Goal: Task Accomplishment & Management: Manage account settings

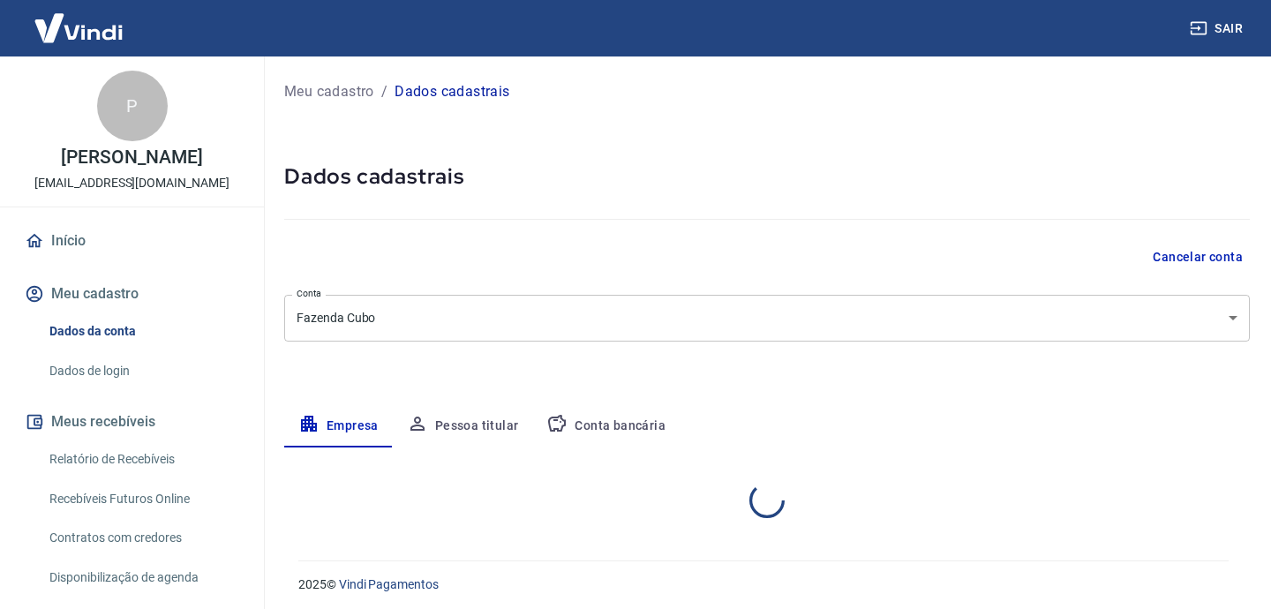
select select "SP"
select select "business"
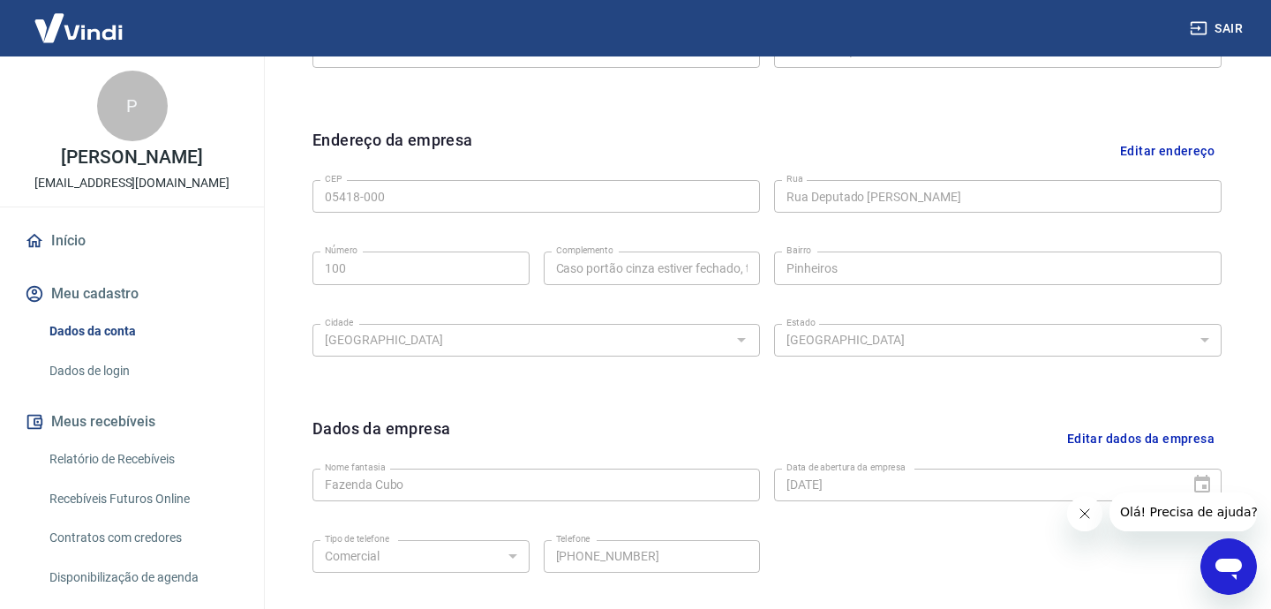
scroll to position [514, 0]
click at [130, 364] on link "Dados de login" at bounding box center [142, 371] width 200 height 36
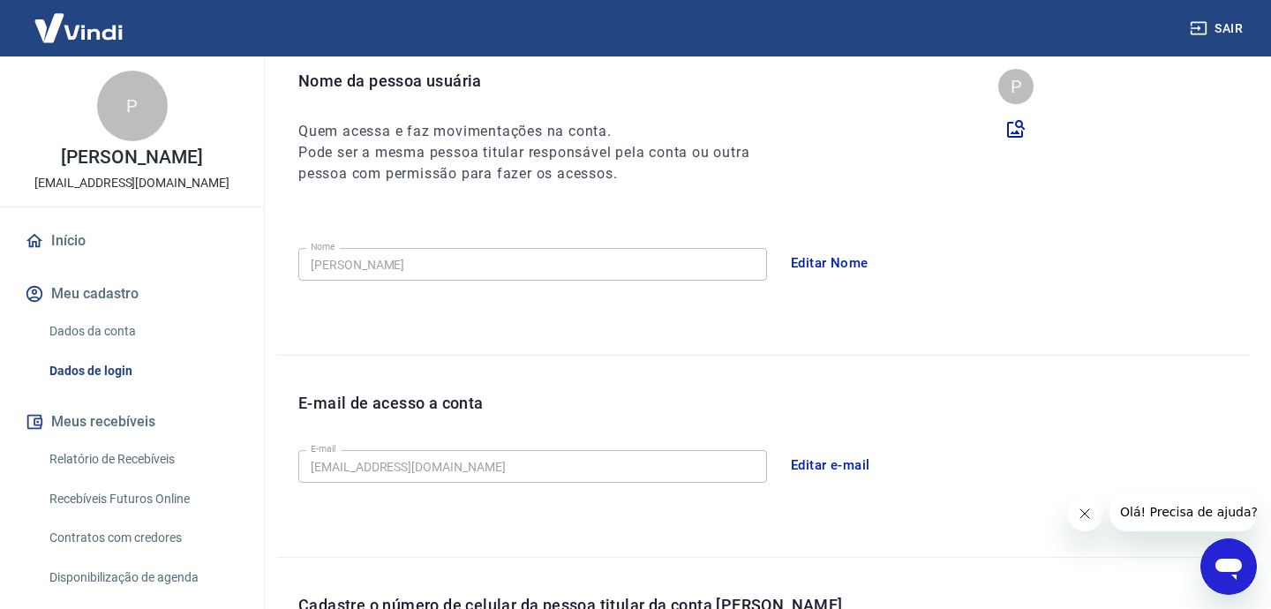
scroll to position [177, 0]
click at [829, 261] on button "Editar Nome" at bounding box center [829, 263] width 97 height 37
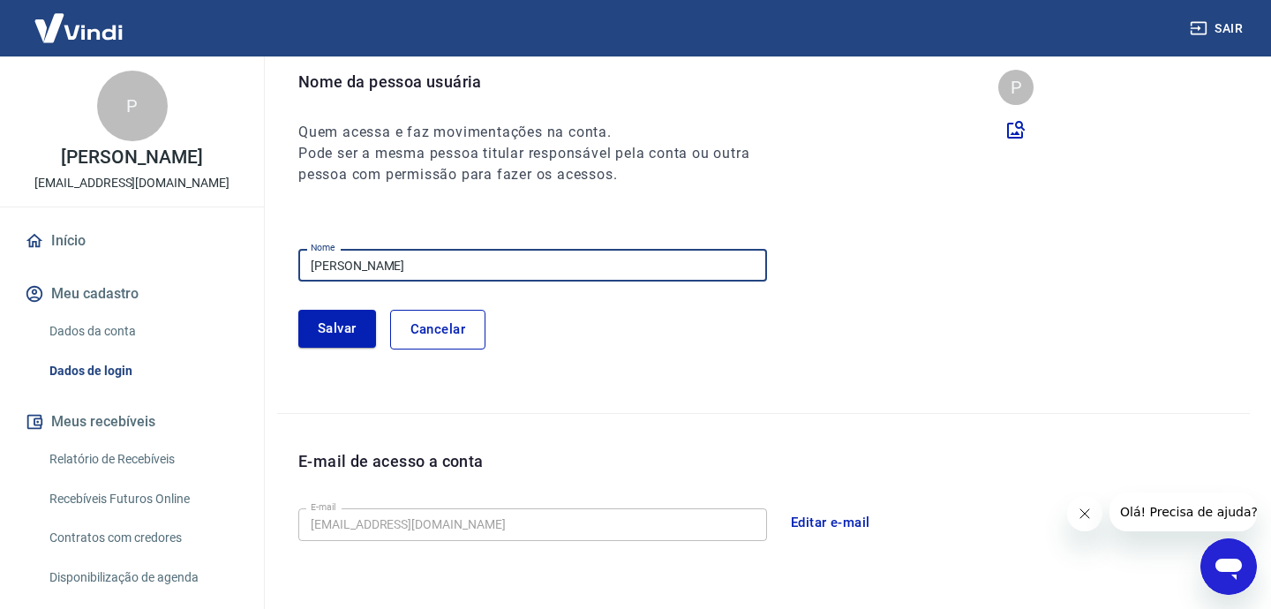
drag, startPoint x: 629, startPoint y: 271, endPoint x: 160, endPoint y: 281, distance: 469.6
click at [160, 281] on div "Sair P Paulo do [PERSON_NAME] [EMAIL_ADDRESS][DOMAIN_NAME] Início Meu cadastro …" at bounding box center [635, 127] width 1271 height 609
drag, startPoint x: 472, startPoint y: 263, endPoint x: 196, endPoint y: 263, distance: 276.2
click at [196, 263] on div "Sair P Paulo do [PERSON_NAME] [EMAIL_ADDRESS][DOMAIN_NAME] Início Meu cadastro …" at bounding box center [635, 127] width 1271 height 609
type input "[PERSON_NAME]"
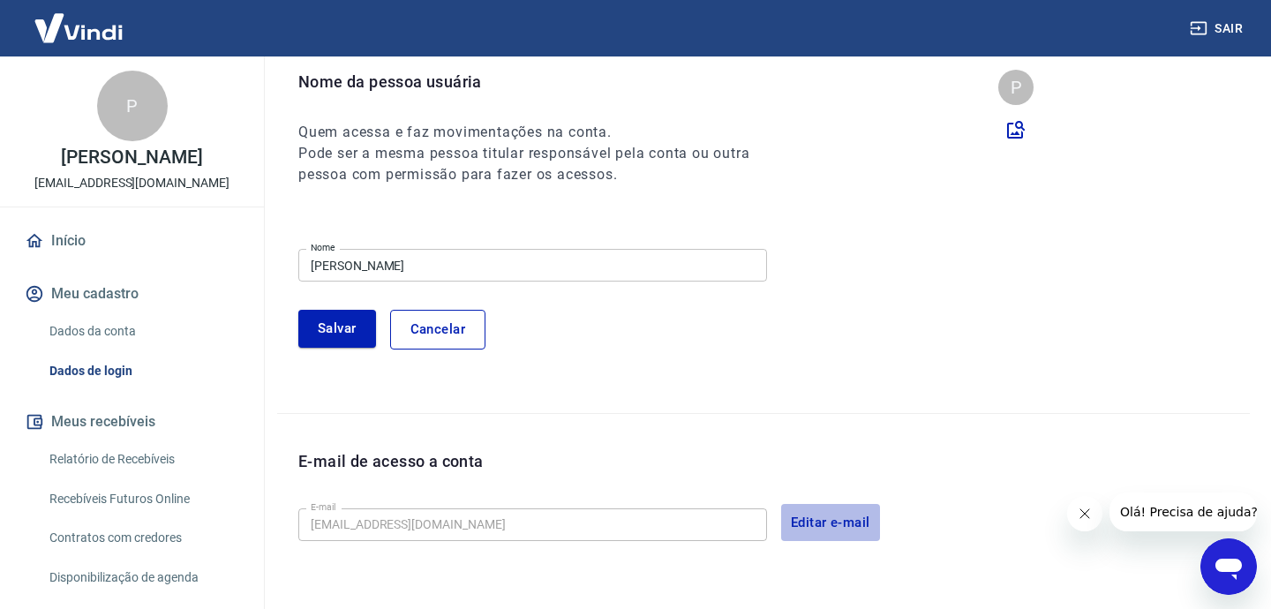
click at [801, 521] on button "Editar e-mail" at bounding box center [830, 522] width 99 height 37
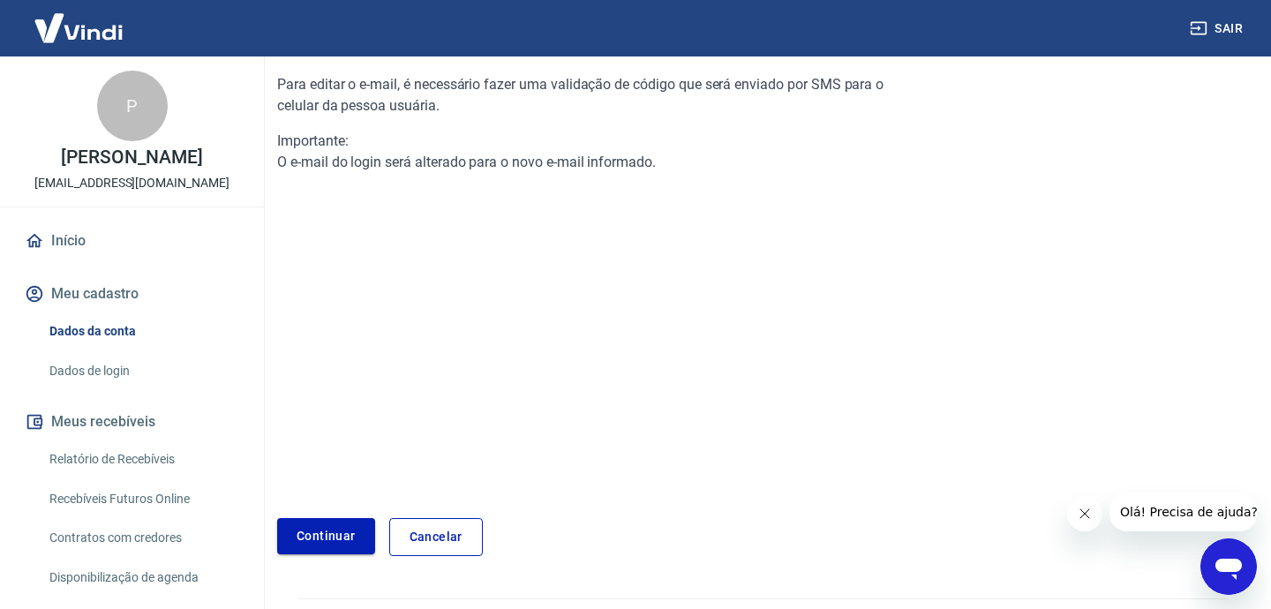
click at [322, 541] on link "Continuar" at bounding box center [326, 536] width 98 height 36
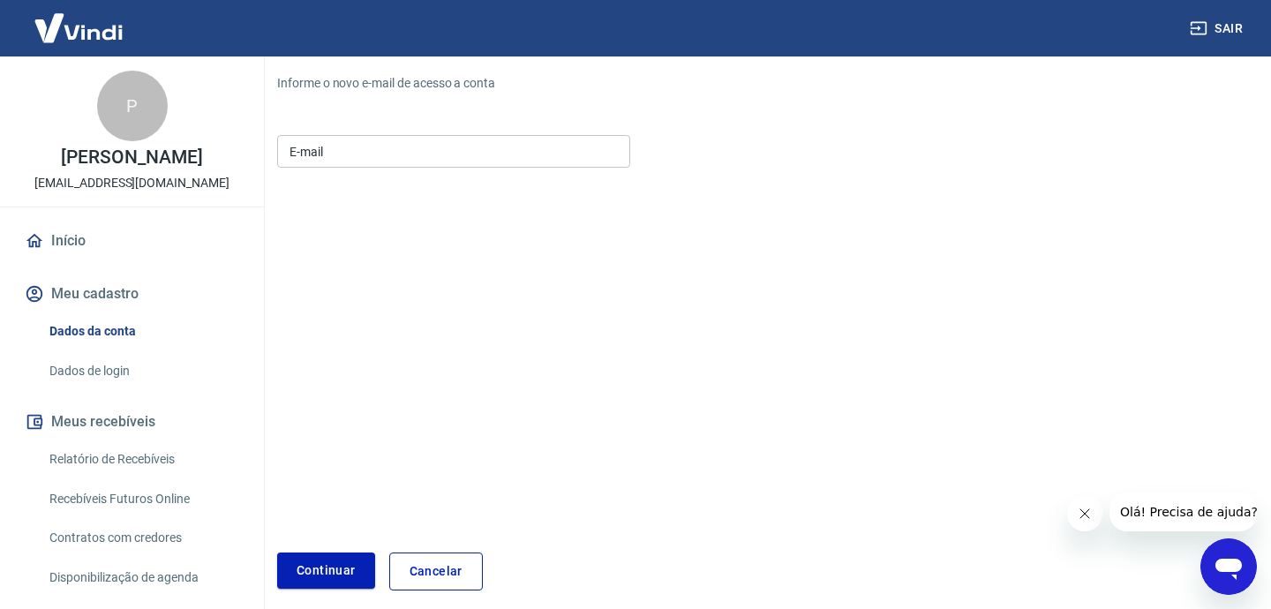
scroll to position [212, 0]
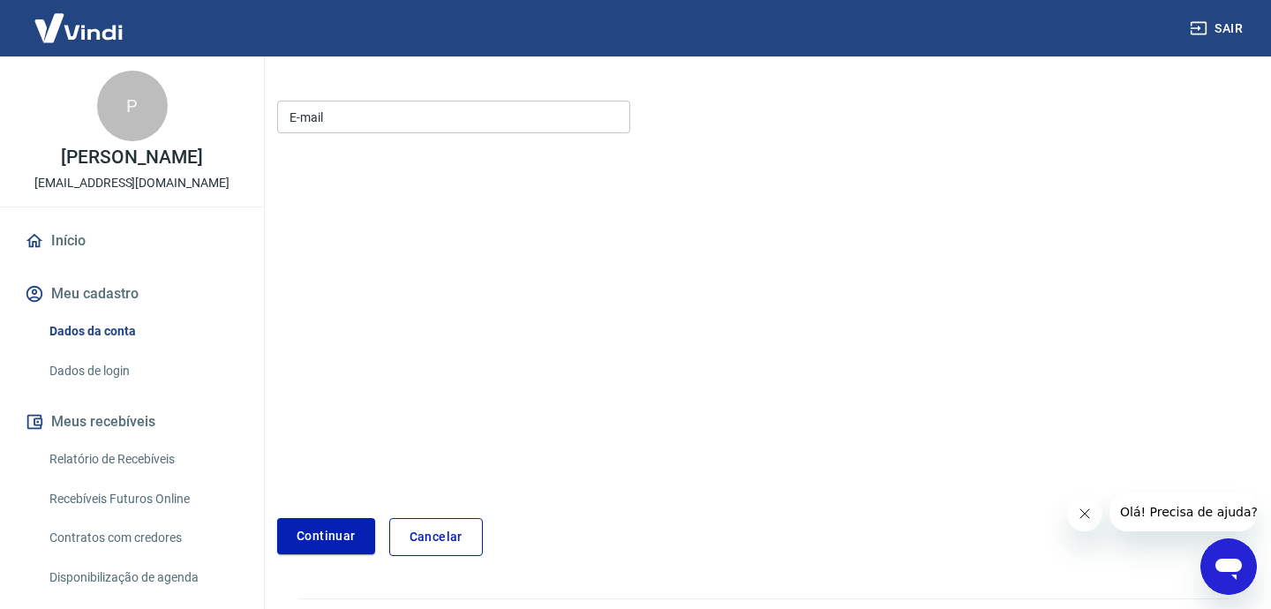
click at [374, 114] on input "E-mail" at bounding box center [453, 117] width 353 height 33
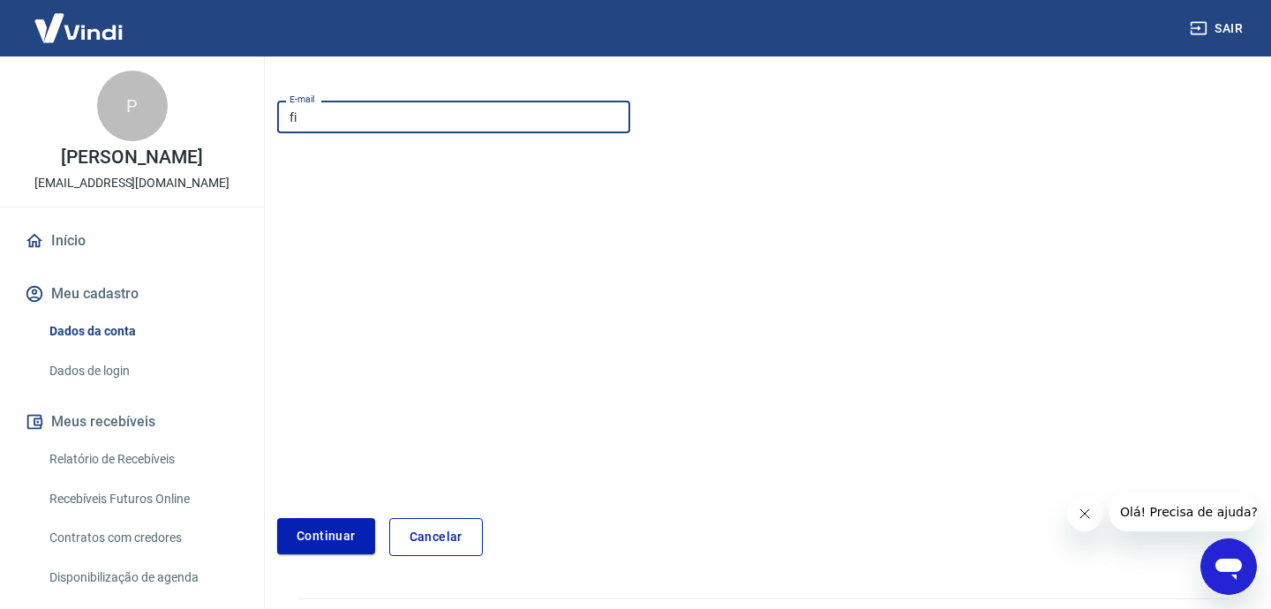
type input "f"
type input "[PERSON_NAME][EMAIL_ADDRESS][PERSON_NAME][DOMAIN_NAME]"
click at [342, 537] on button "Continuar" at bounding box center [326, 536] width 98 height 36
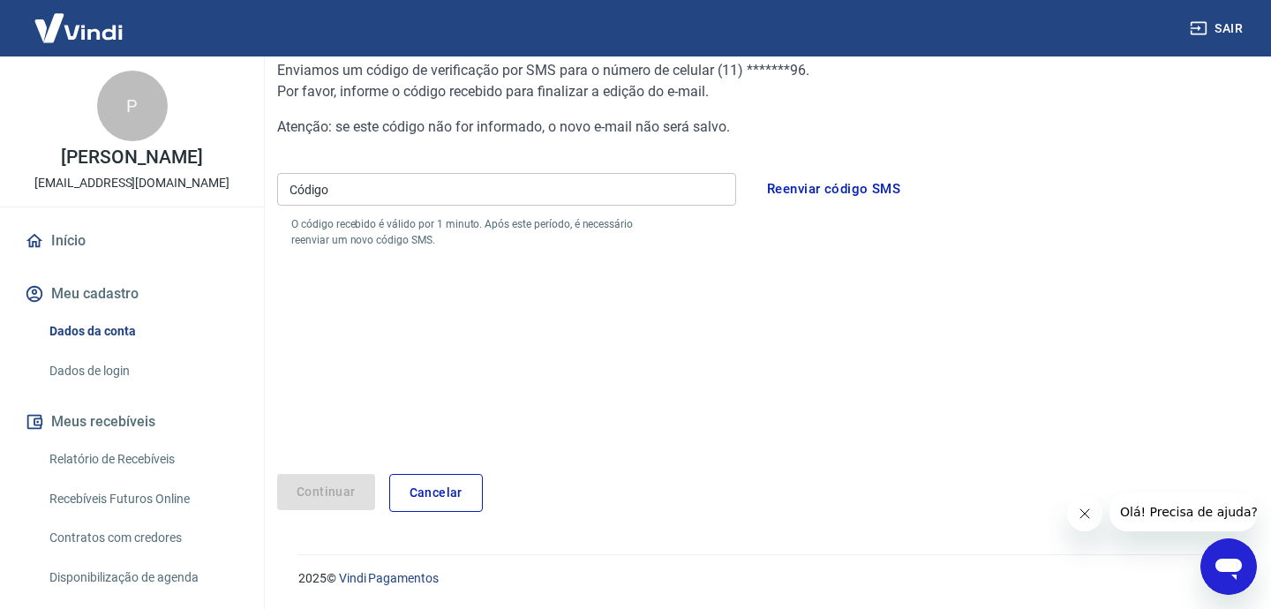
scroll to position [147, 0]
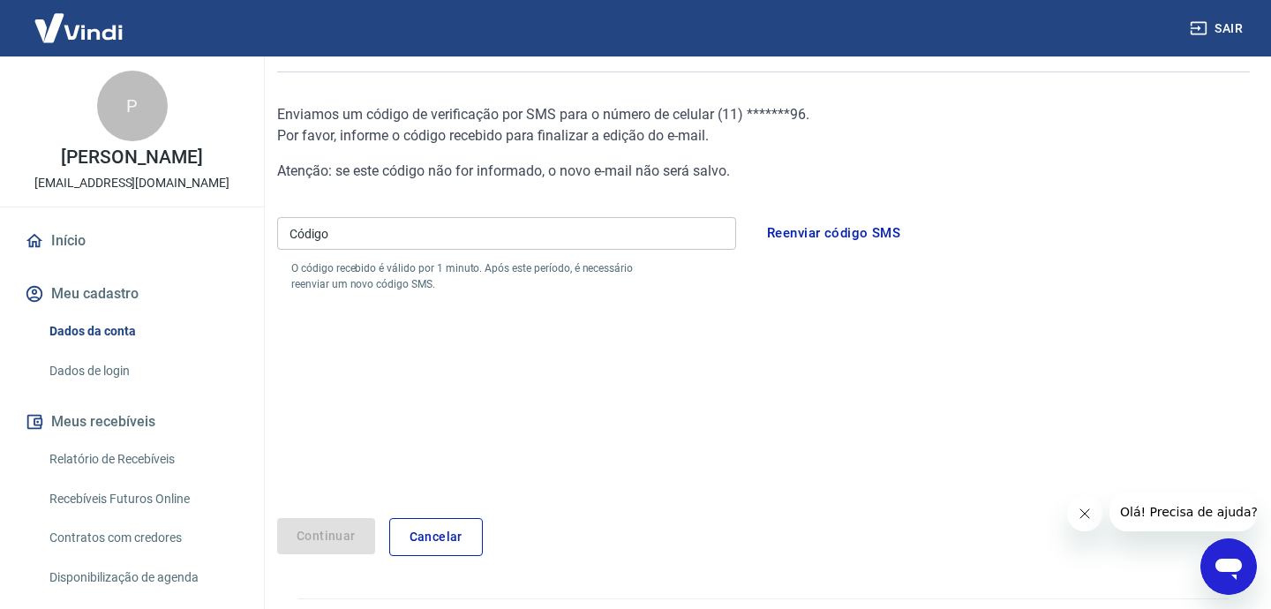
click at [401, 233] on input "Código" at bounding box center [506, 233] width 459 height 33
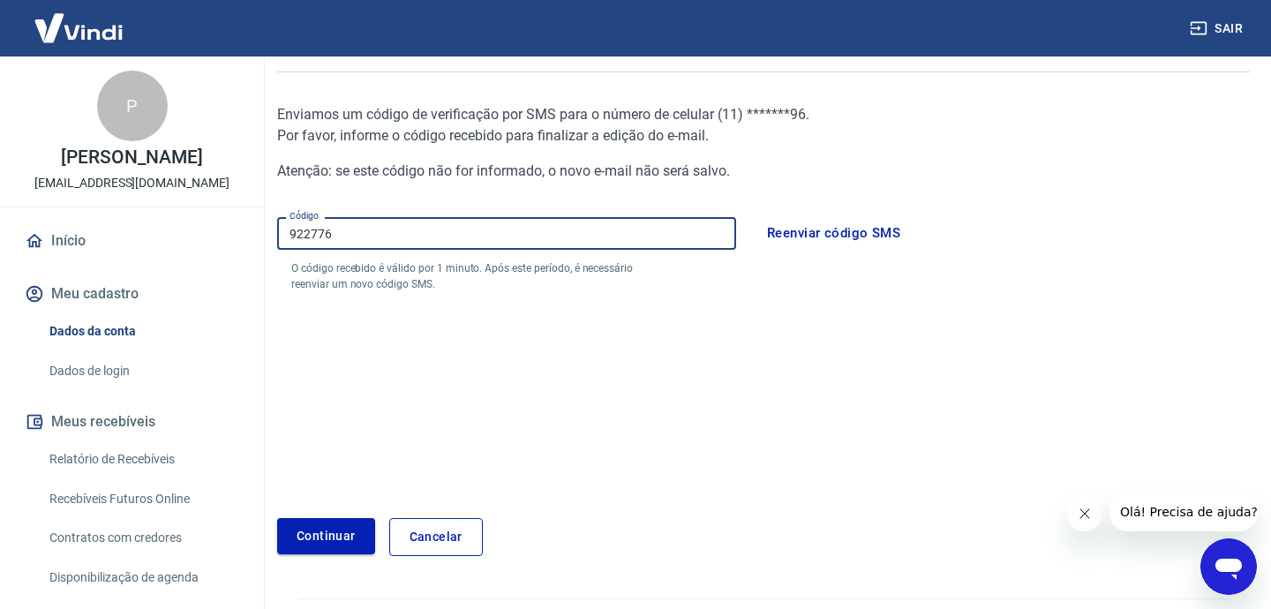
type input "922776"
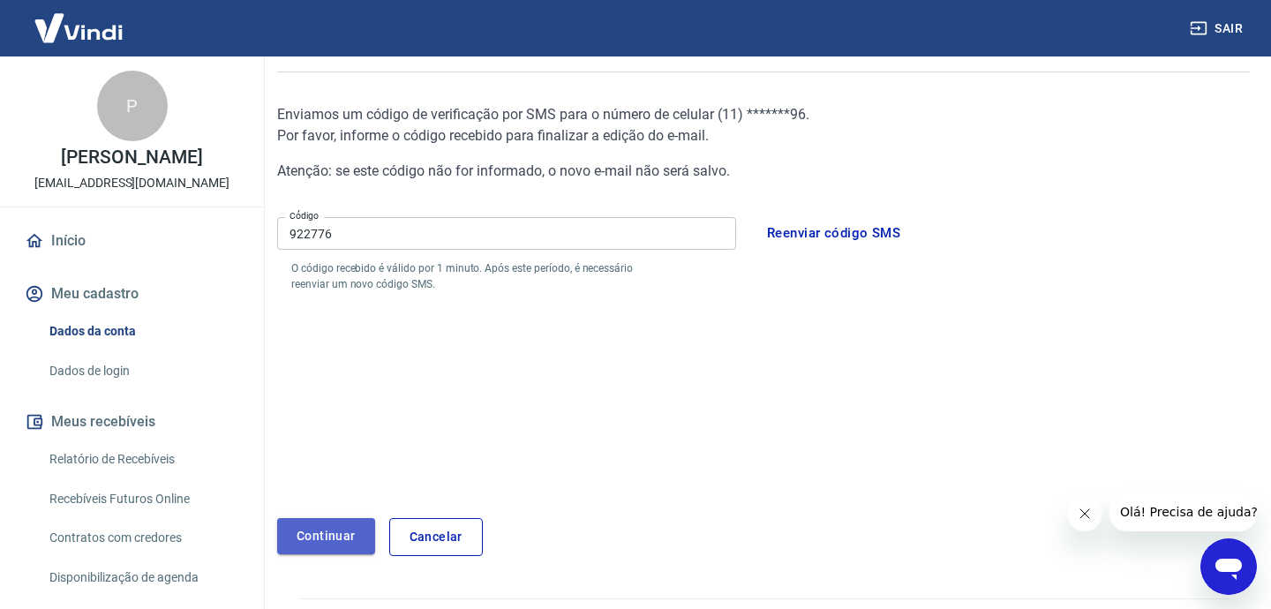
click at [336, 549] on button "Continuar" at bounding box center [326, 536] width 98 height 36
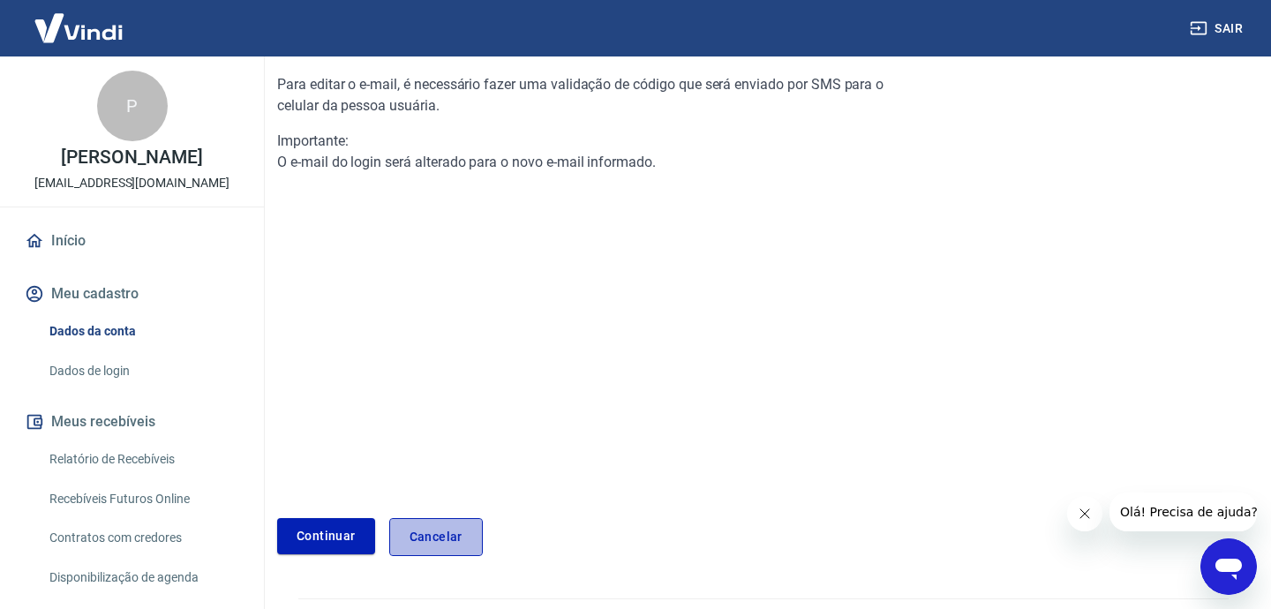
click at [458, 537] on link "Cancelar" at bounding box center [436, 537] width 94 height 38
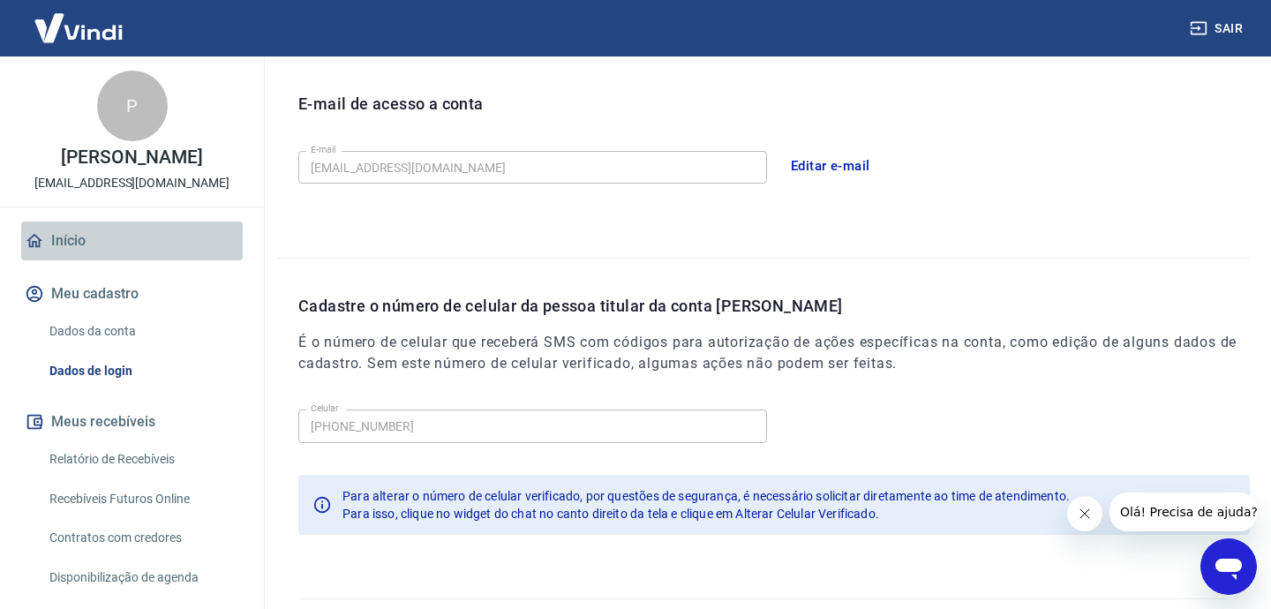
click at [80, 241] on link "Início" at bounding box center [131, 240] width 221 height 39
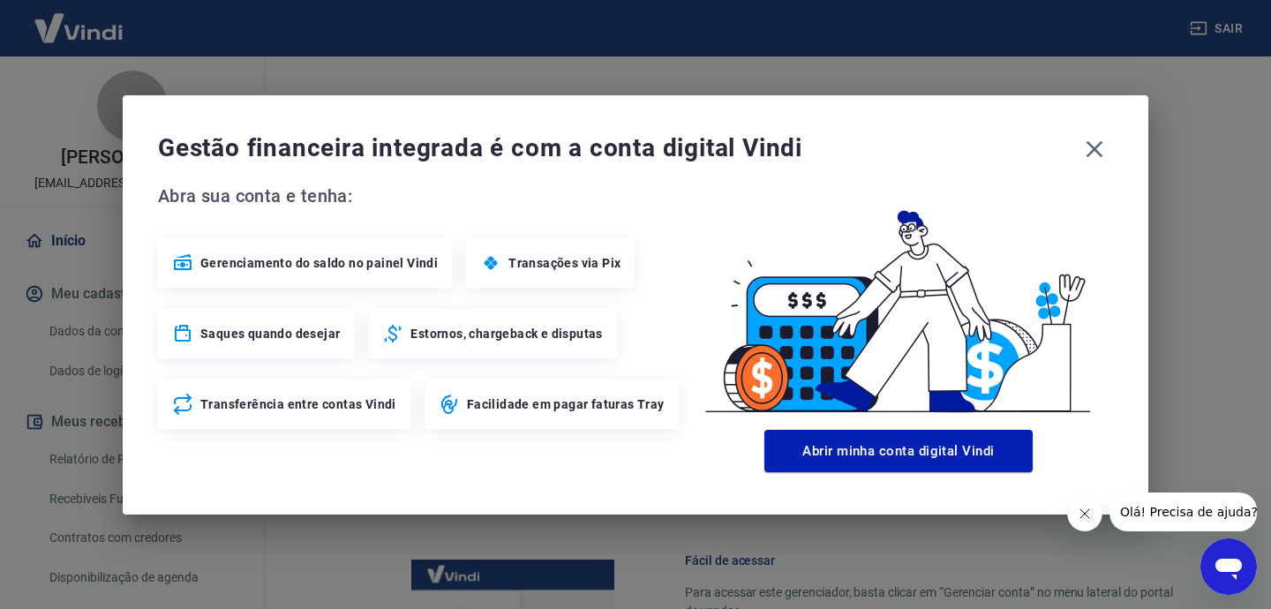
scroll to position [922, 0]
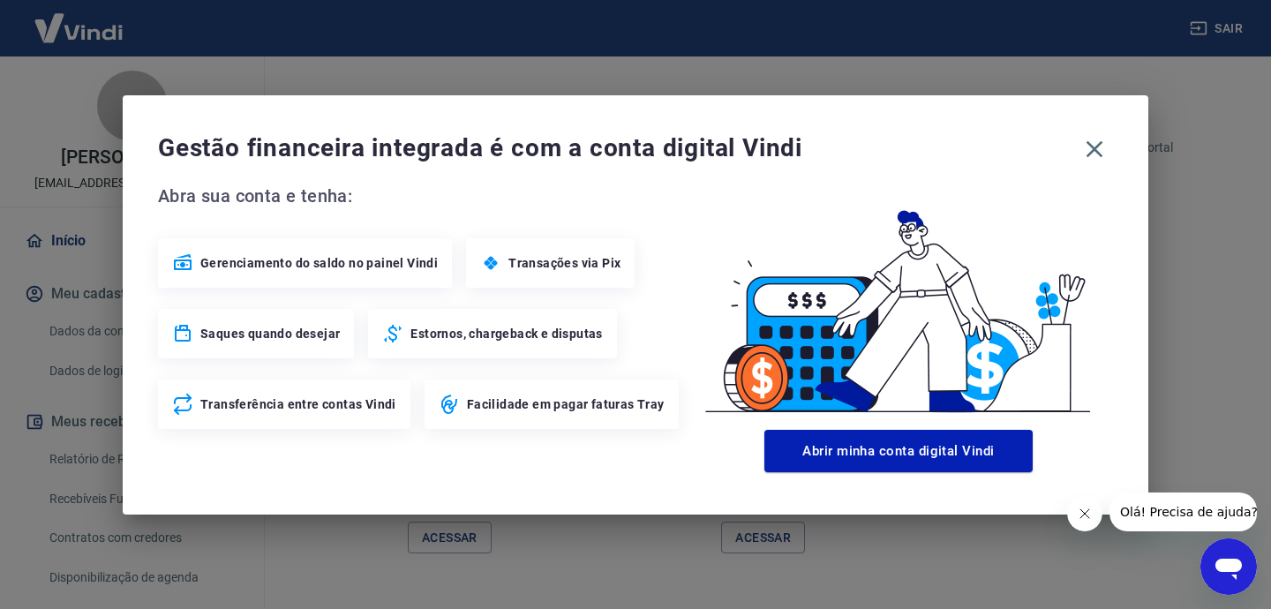
click at [1100, 131] on div "Gestão financeira integrada é com a conta digital Vindi" at bounding box center [635, 149] width 955 height 37
click at [1097, 146] on icon "button" at bounding box center [1094, 148] width 17 height 17
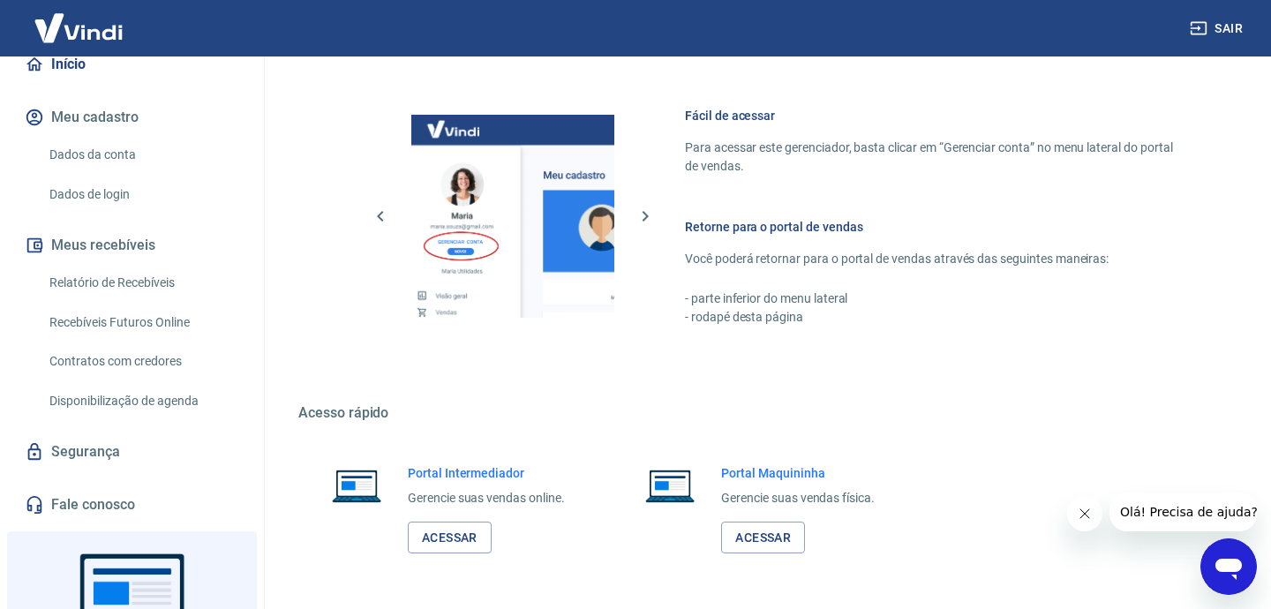
scroll to position [86, 0]
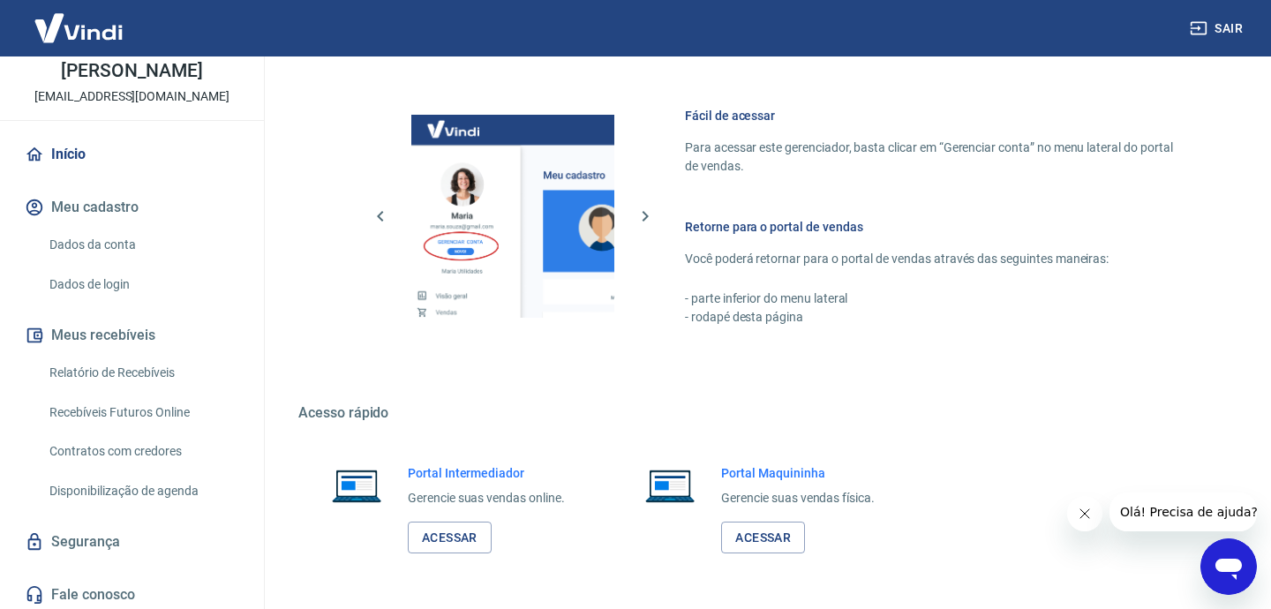
click at [108, 247] on link "Dados da conta" at bounding box center [142, 245] width 200 height 36
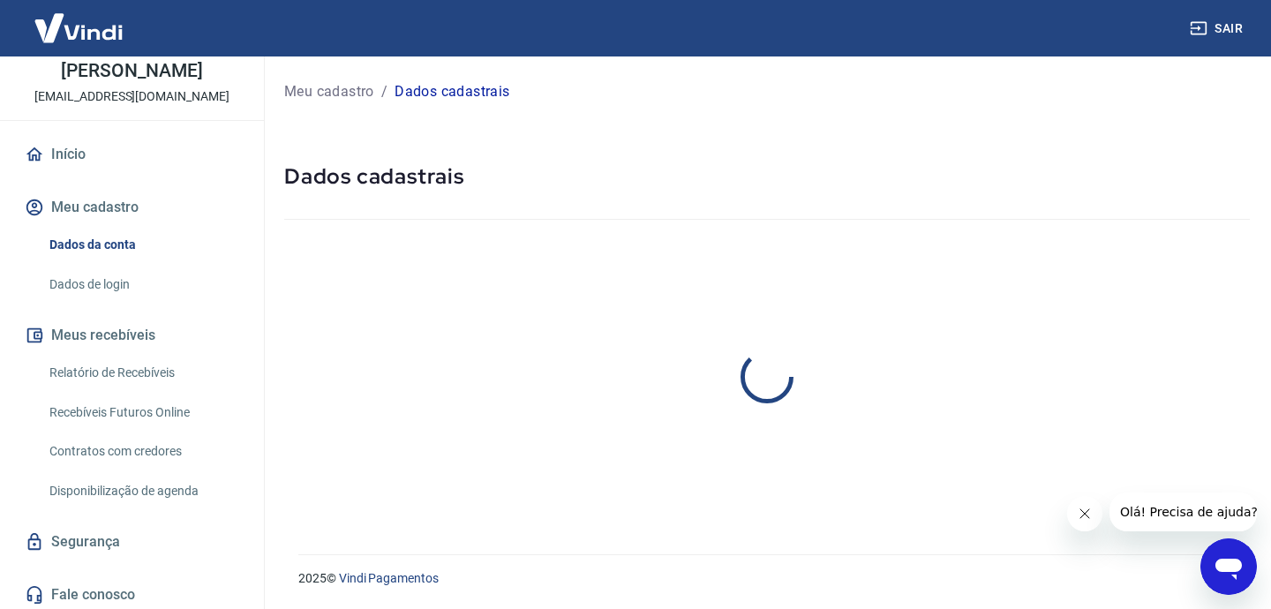
select select "SP"
select select "business"
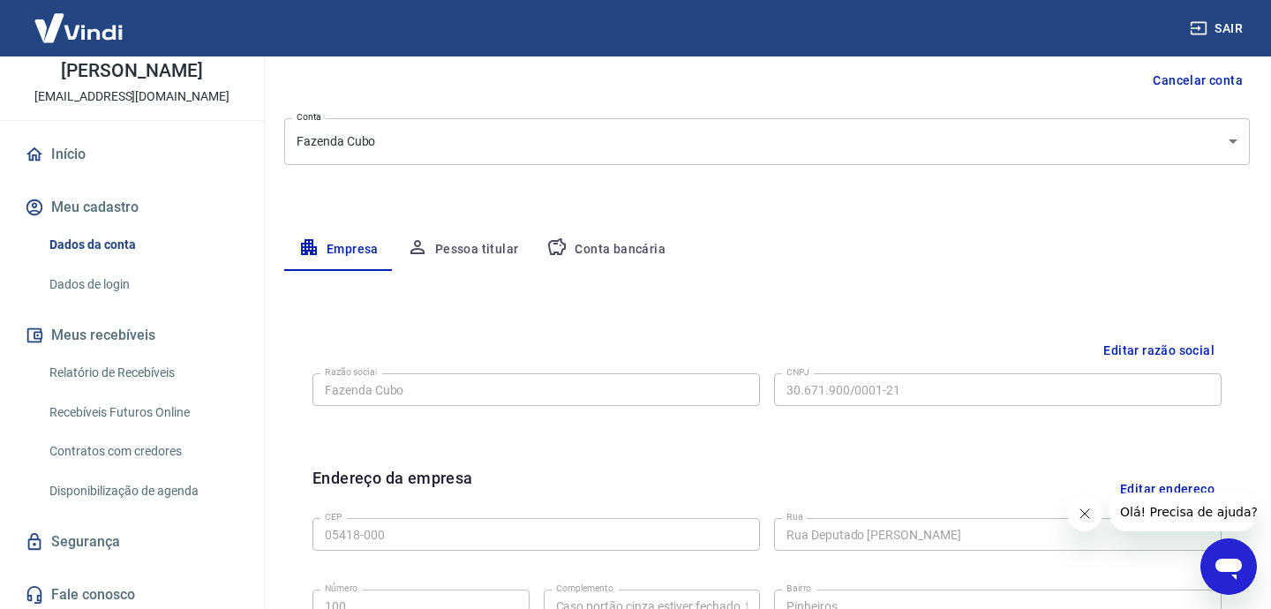
click at [472, 239] on button "Pessoa titular" at bounding box center [463, 250] width 140 height 42
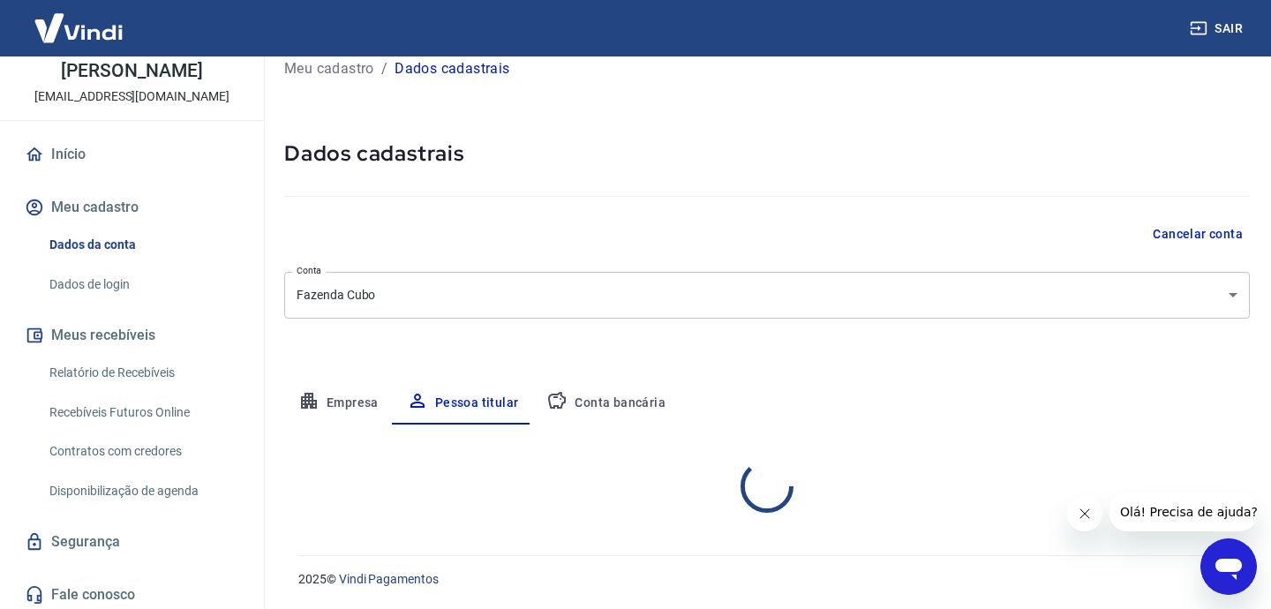
scroll to position [97, 0]
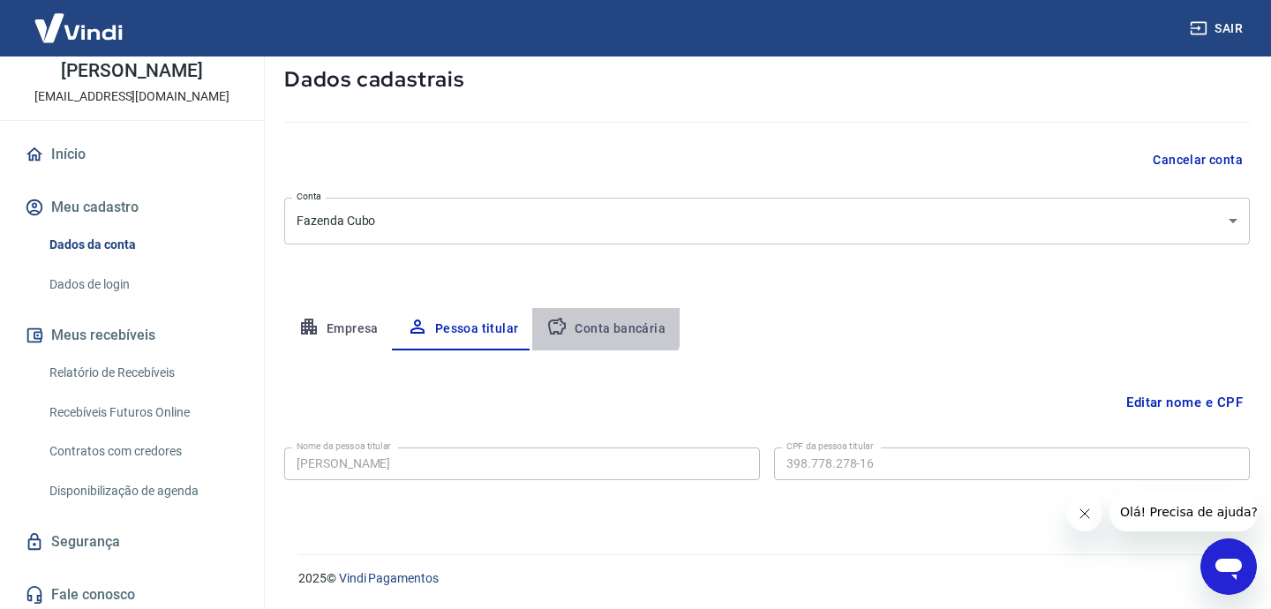
click at [587, 320] on button "Conta bancária" at bounding box center [605, 329] width 147 height 42
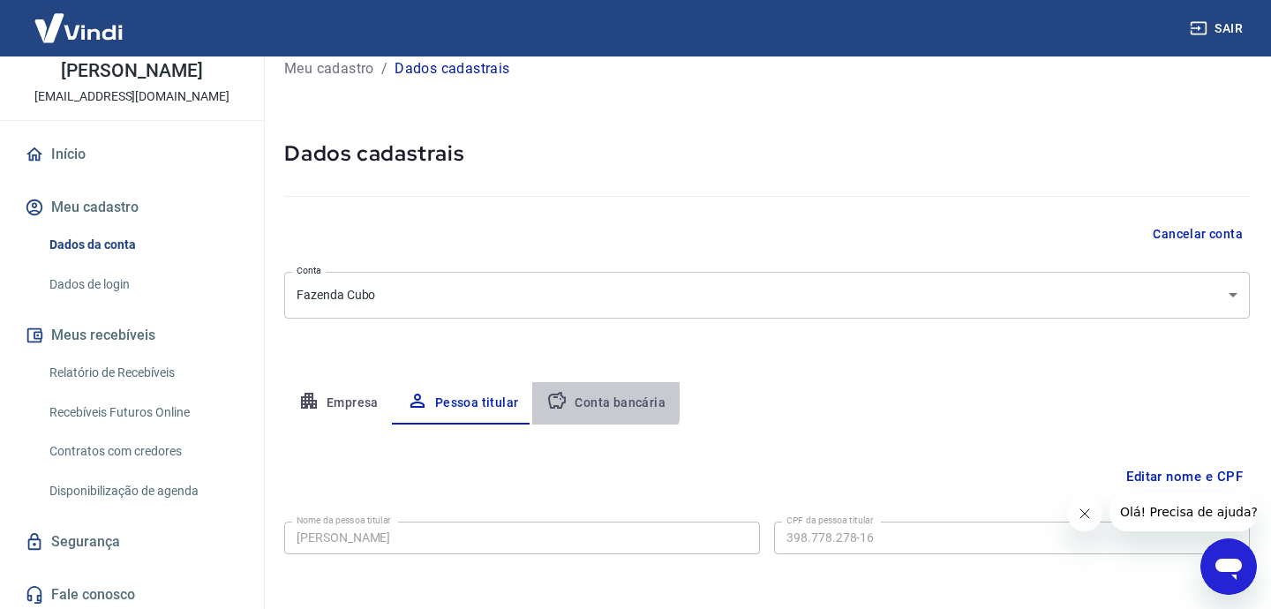
select select "1"
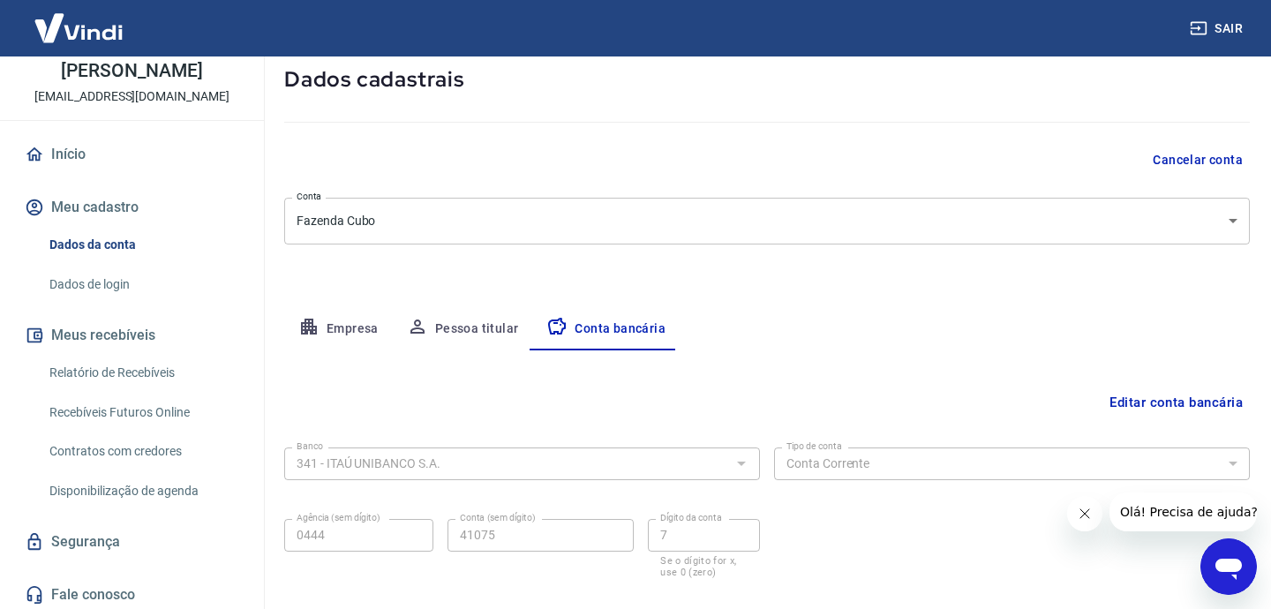
scroll to position [195, 0]
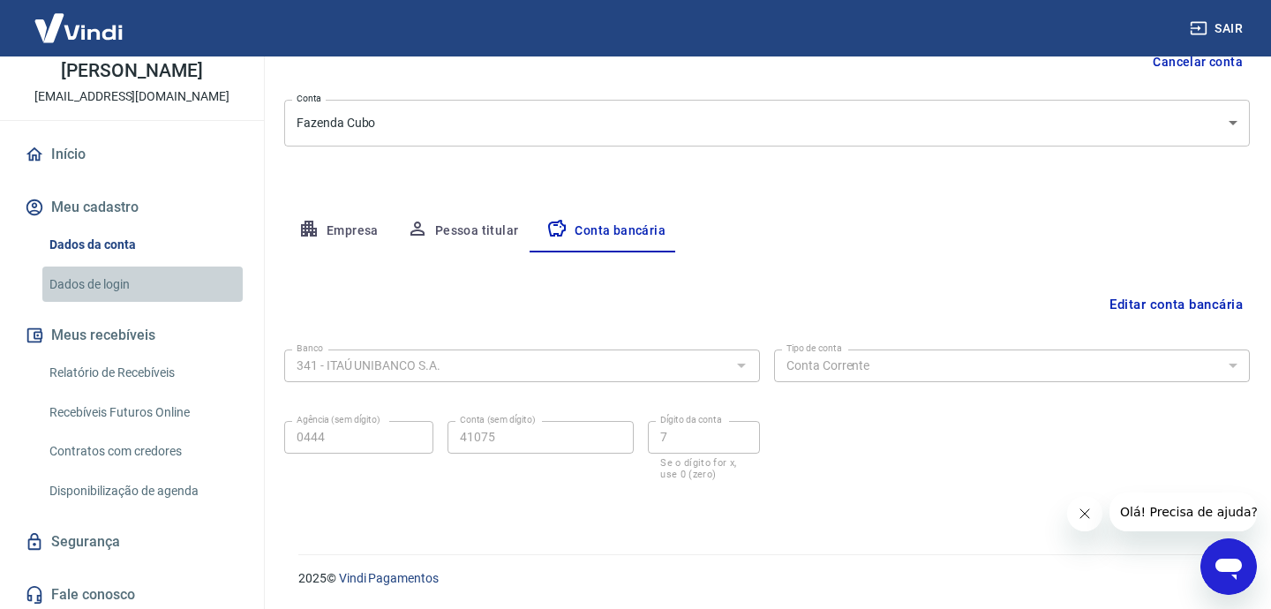
click at [124, 273] on link "Dados de login" at bounding box center [142, 285] width 200 height 36
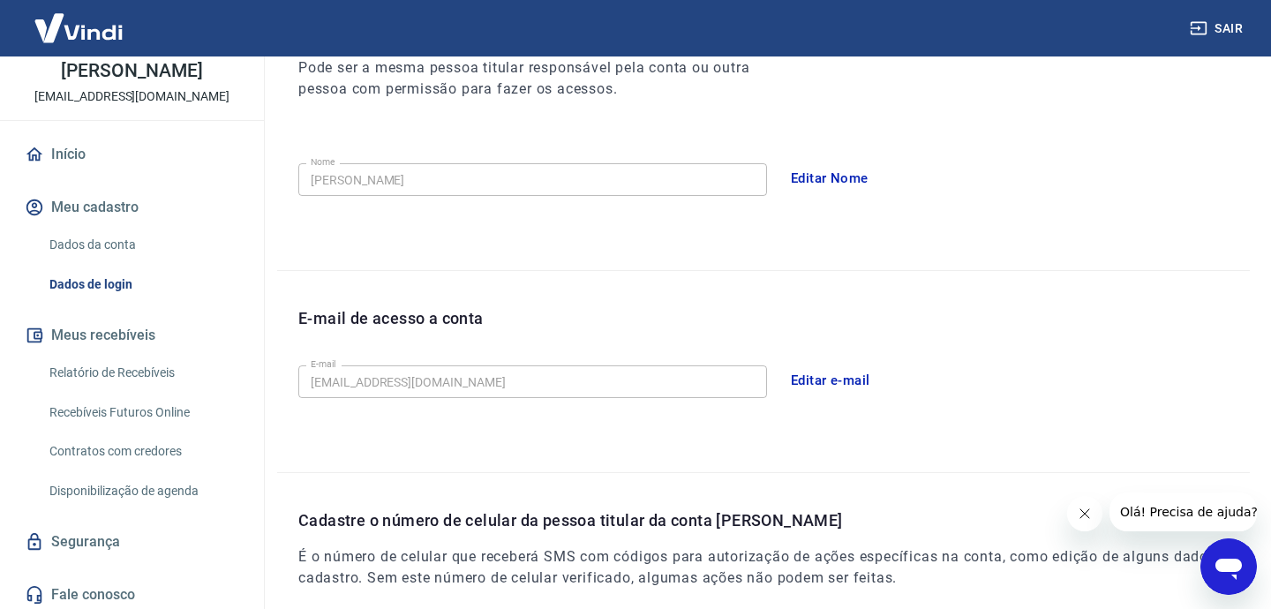
scroll to position [264, 0]
click at [825, 386] on button "Editar e-mail" at bounding box center [830, 379] width 99 height 37
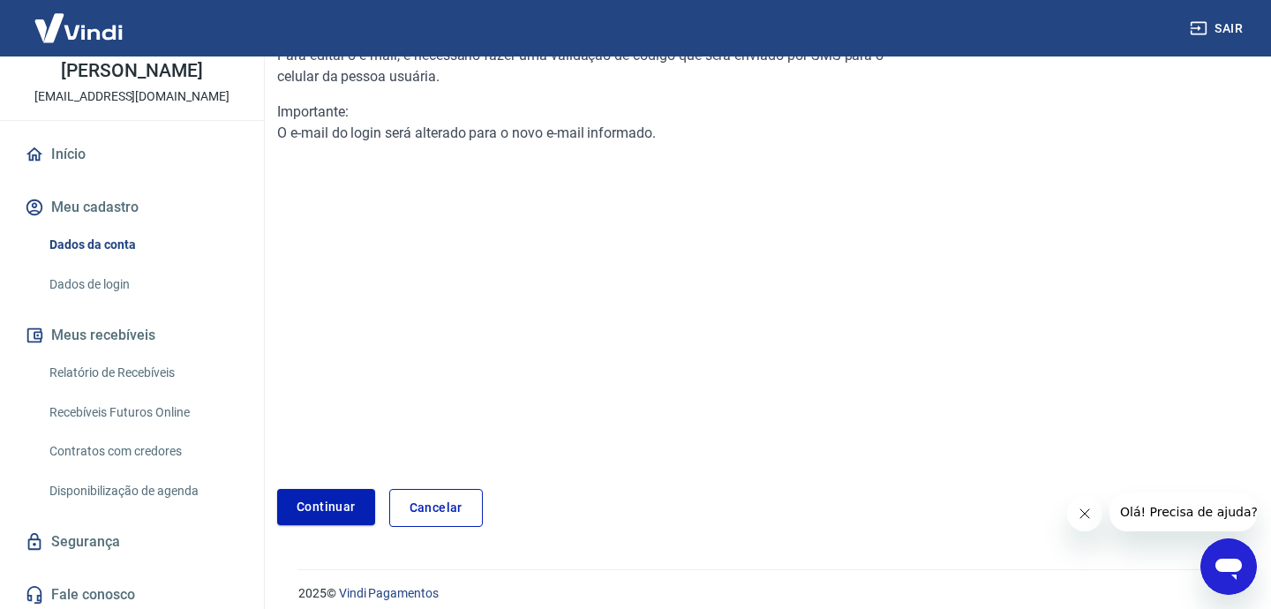
scroll to position [209, 0]
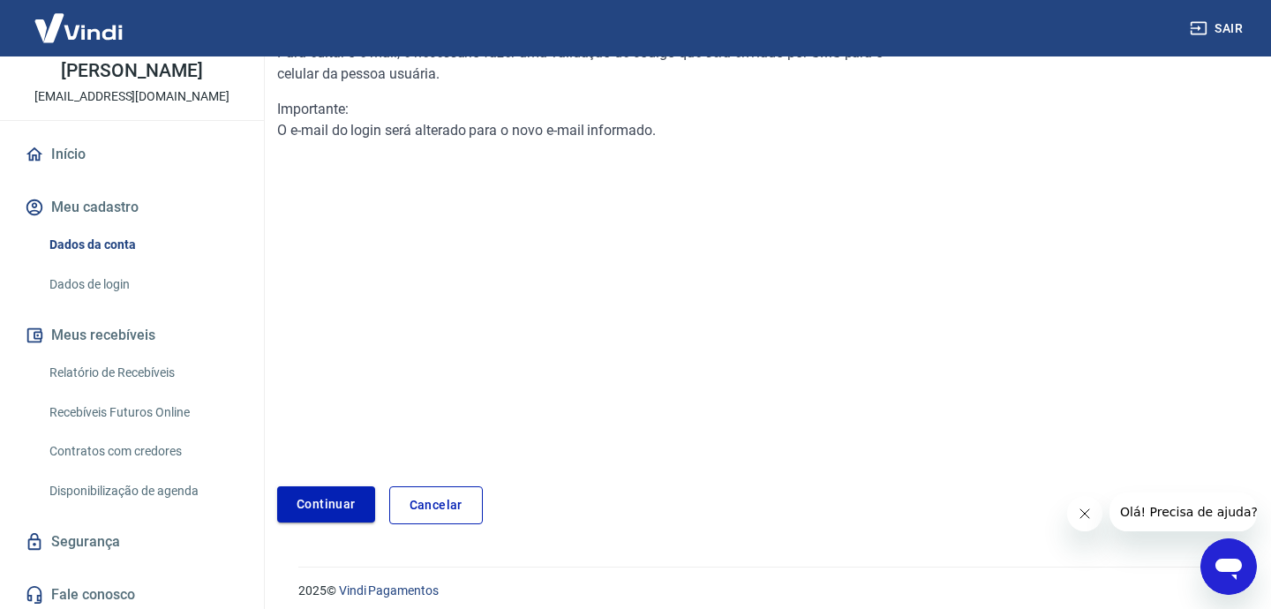
click at [323, 516] on link "Continuar" at bounding box center [326, 504] width 98 height 36
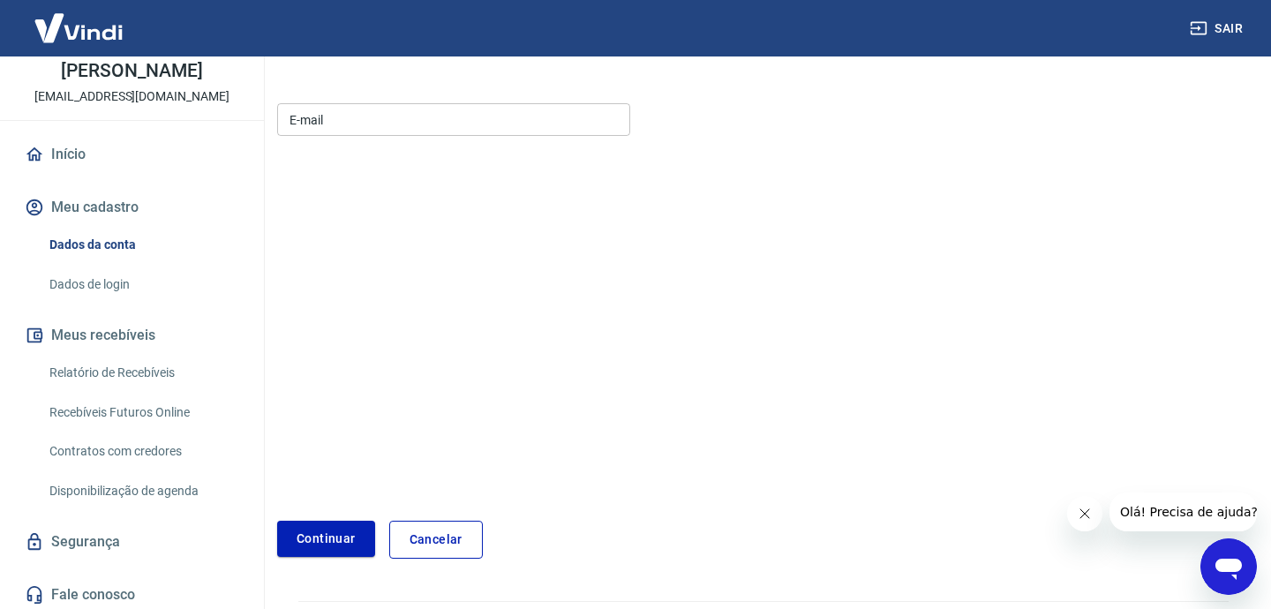
scroll to position [244, 0]
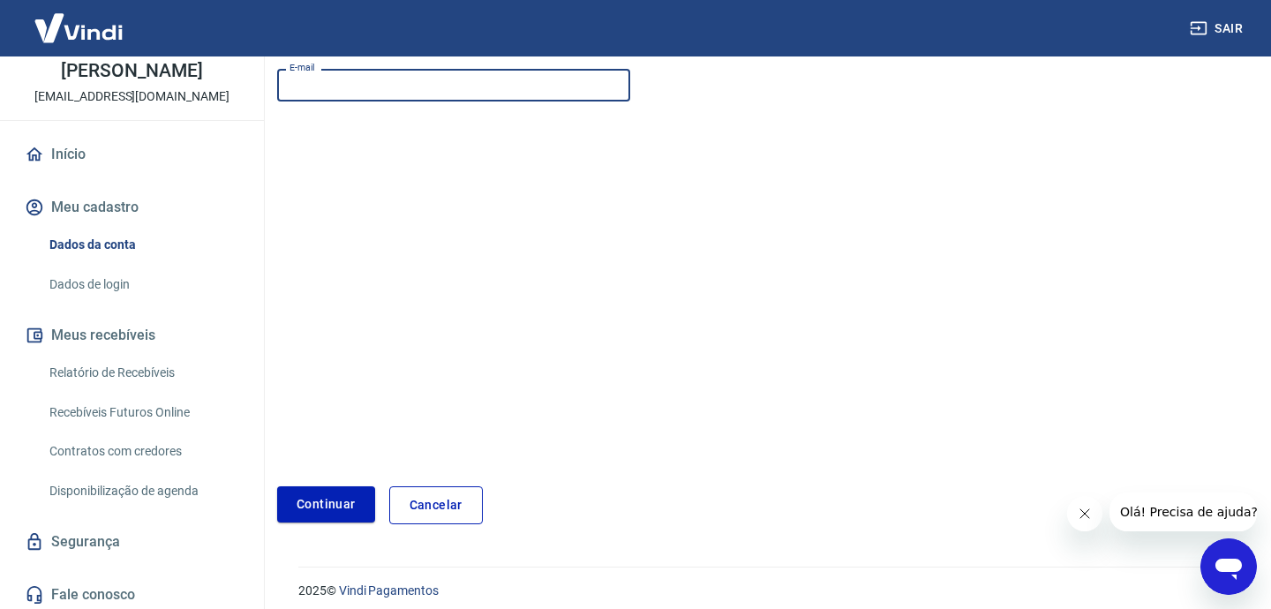
click at [319, 90] on input "E-mail" at bounding box center [453, 85] width 353 height 33
type input "[EMAIL_ADDRESS][DOMAIN_NAME]"
click at [301, 493] on button "Continuar" at bounding box center [326, 504] width 98 height 36
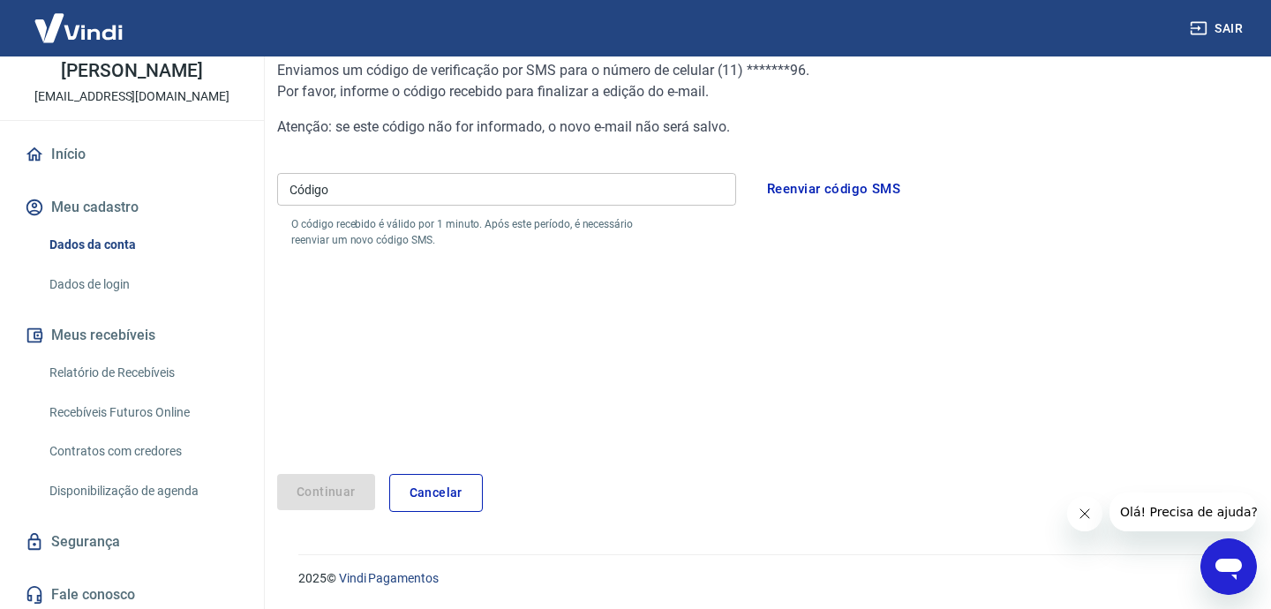
scroll to position [179, 0]
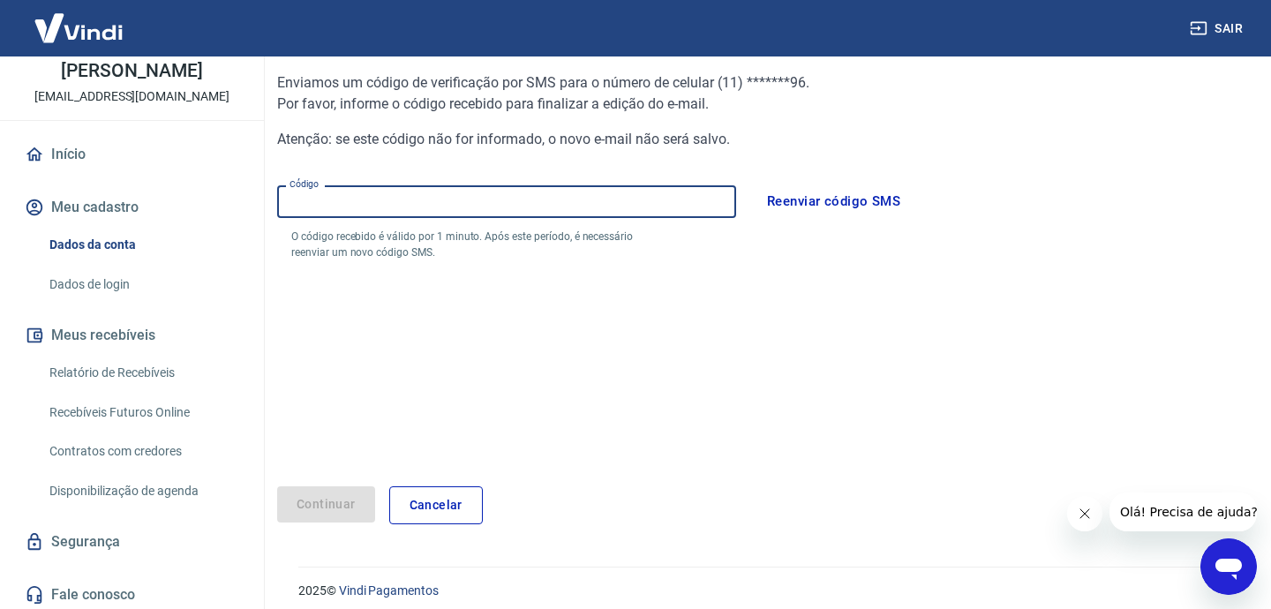
click at [370, 200] on input "Código" at bounding box center [506, 201] width 459 height 33
type input "359379"
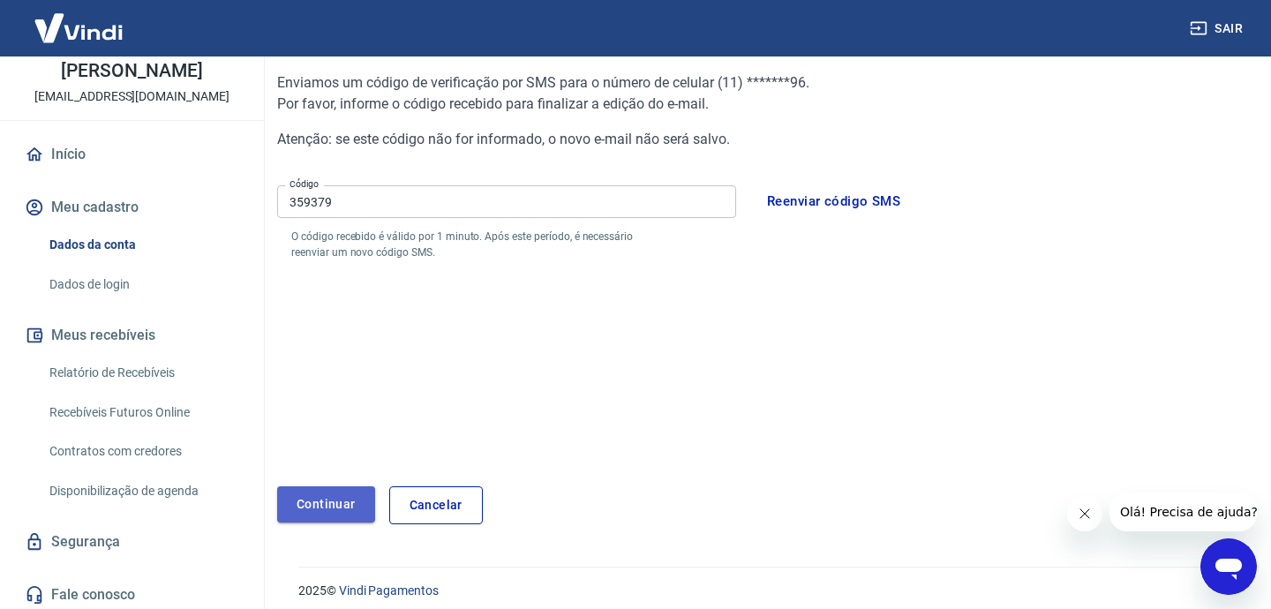
click at [333, 487] on button "Continuar" at bounding box center [326, 504] width 98 height 36
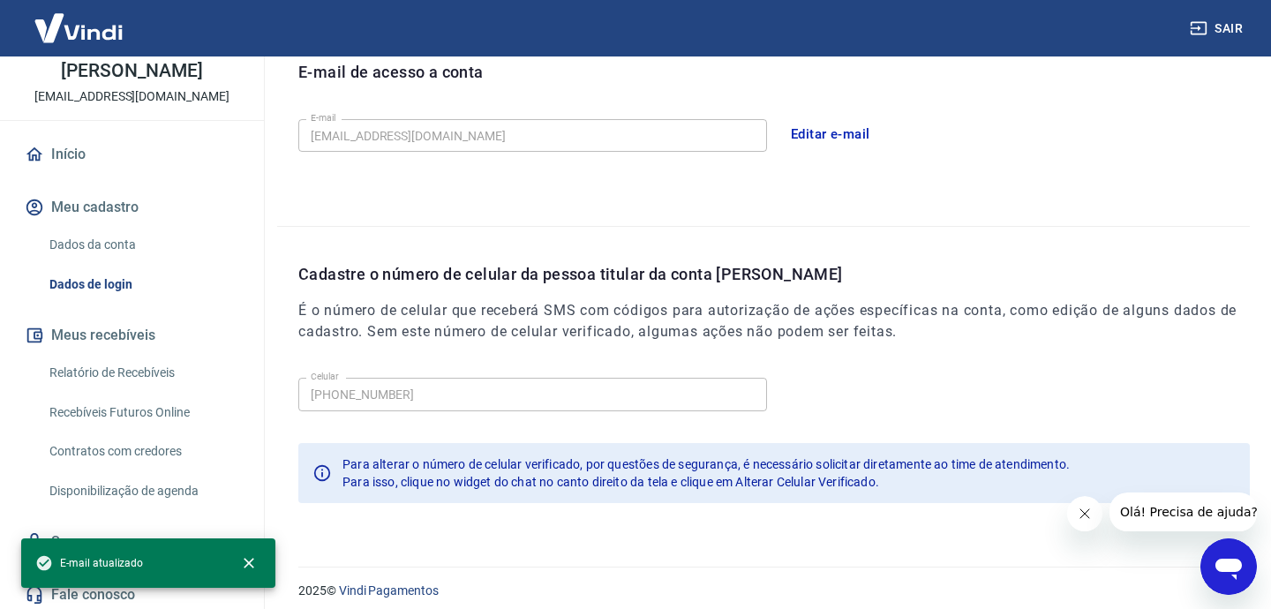
scroll to position [521, 0]
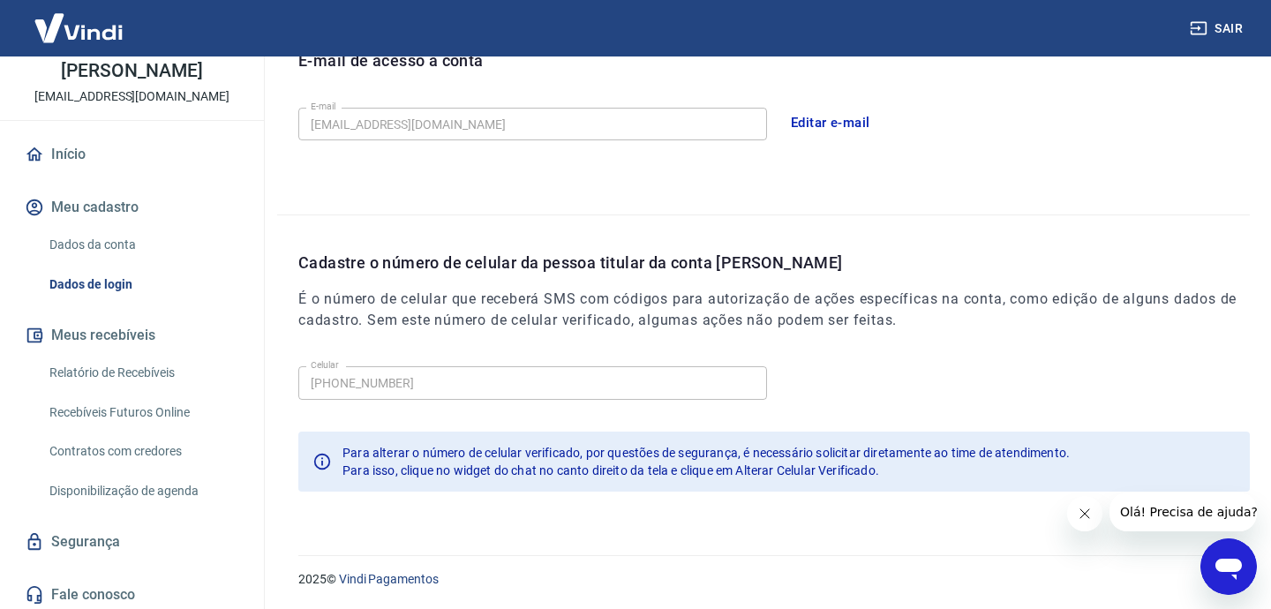
click at [1079, 517] on icon "Fechar mensagem da empresa" at bounding box center [1084, 514] width 14 height 14
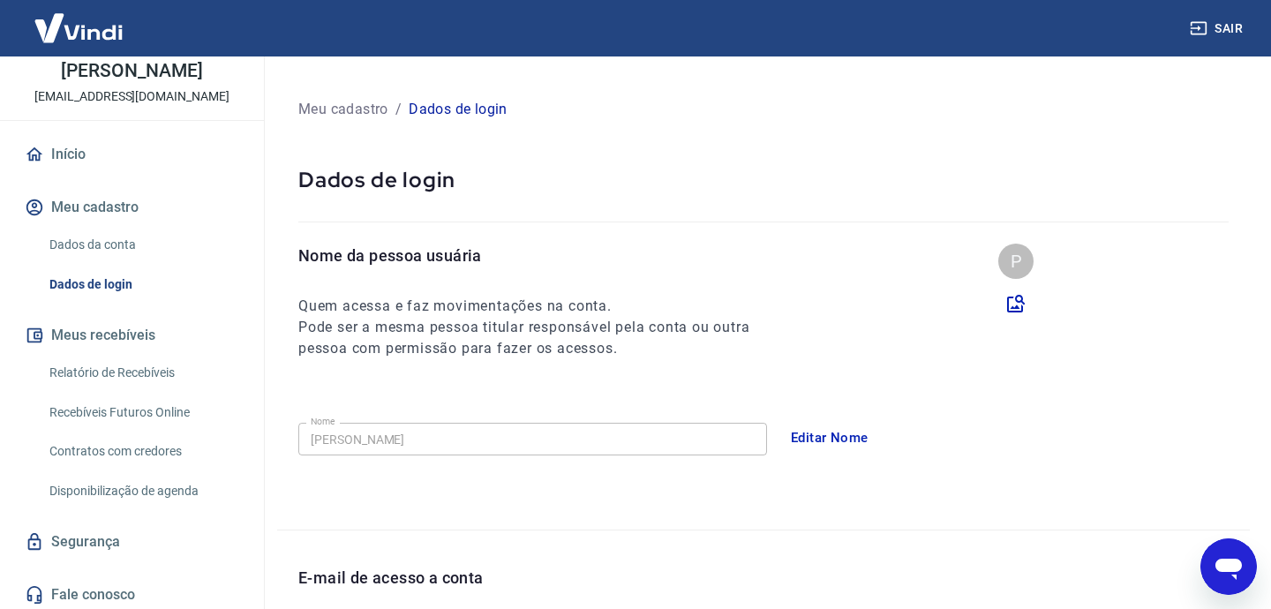
scroll to position [0, 0]
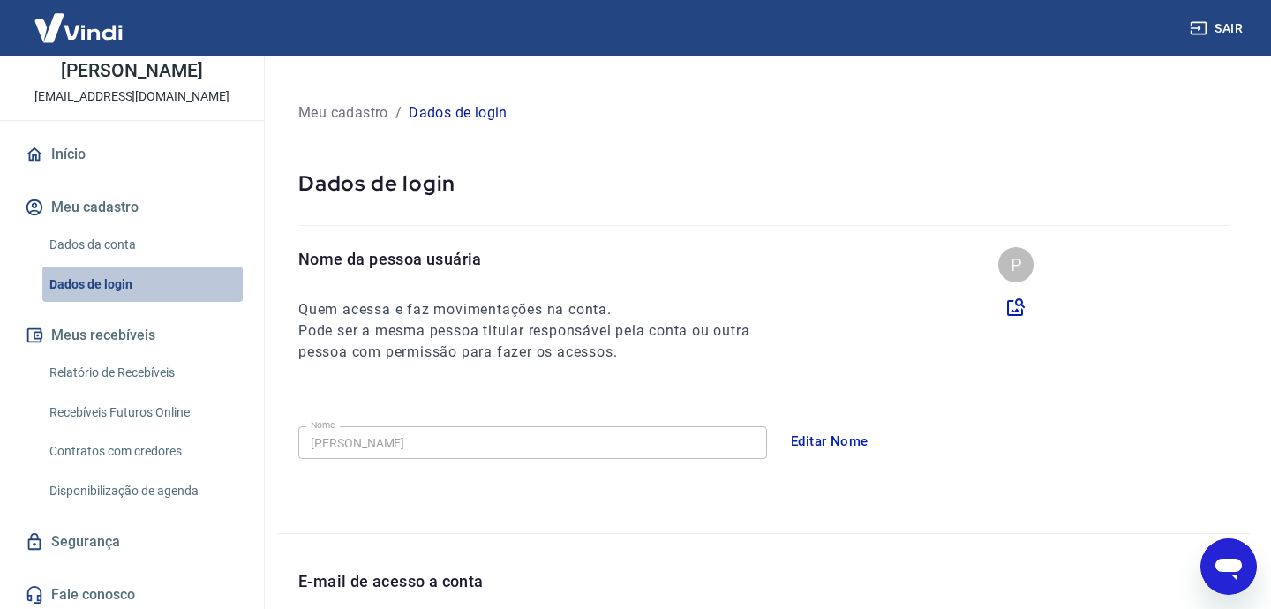
click at [109, 281] on link "Dados de login" at bounding box center [142, 285] width 200 height 36
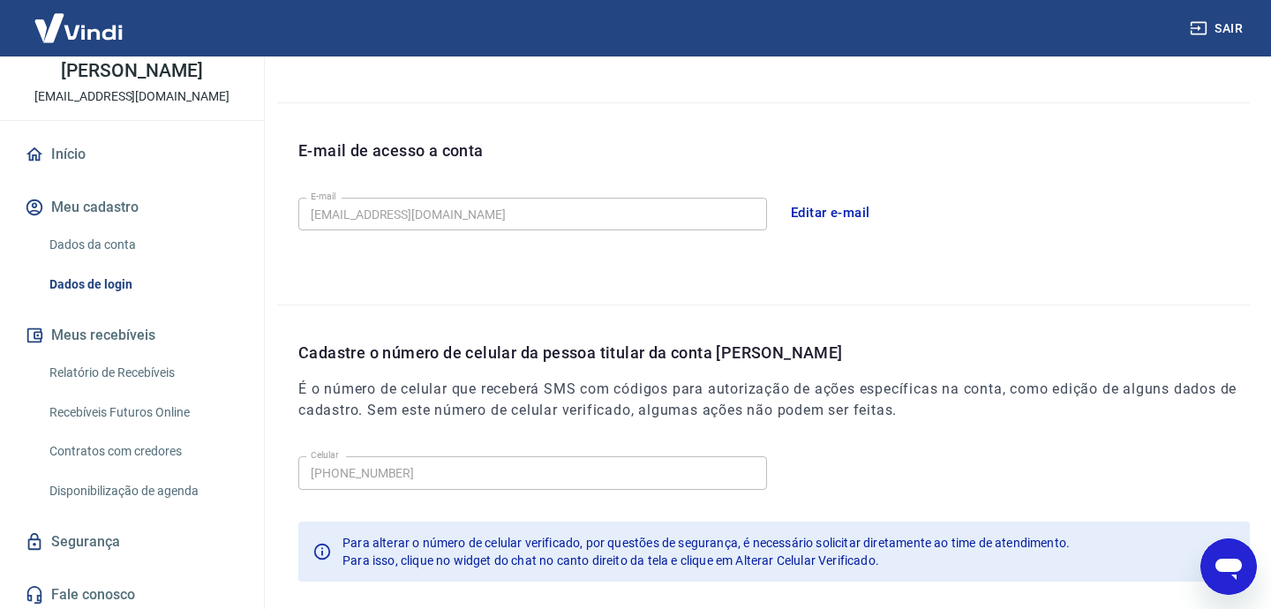
scroll to position [521, 0]
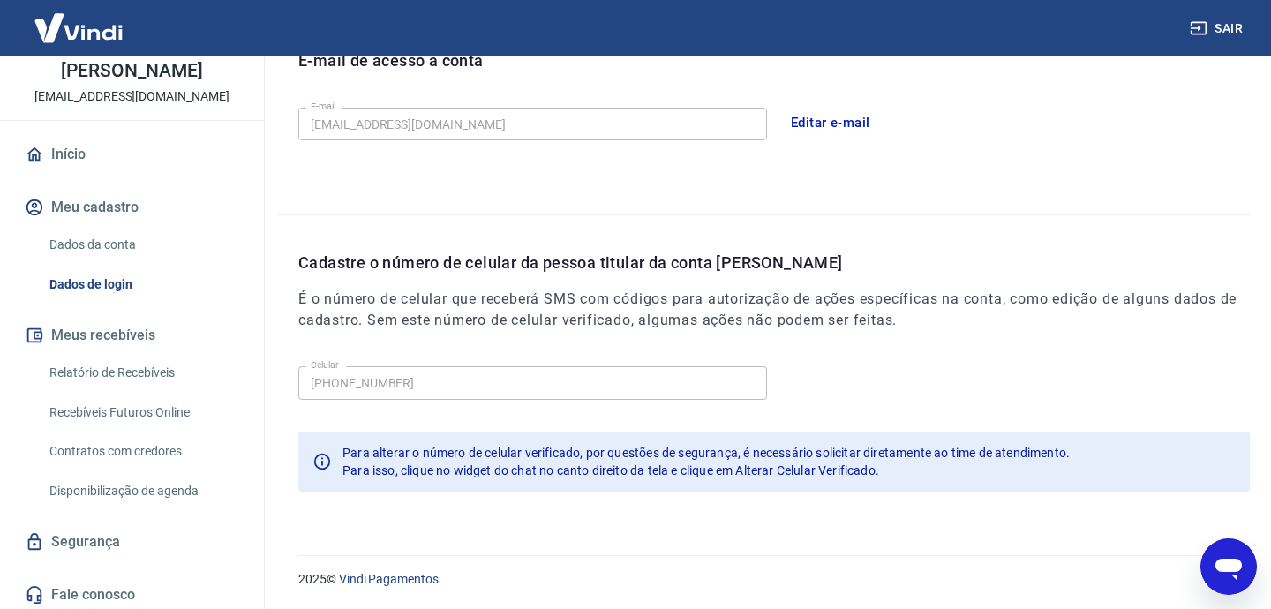
click at [68, 552] on link "Segurança" at bounding box center [131, 541] width 221 height 39
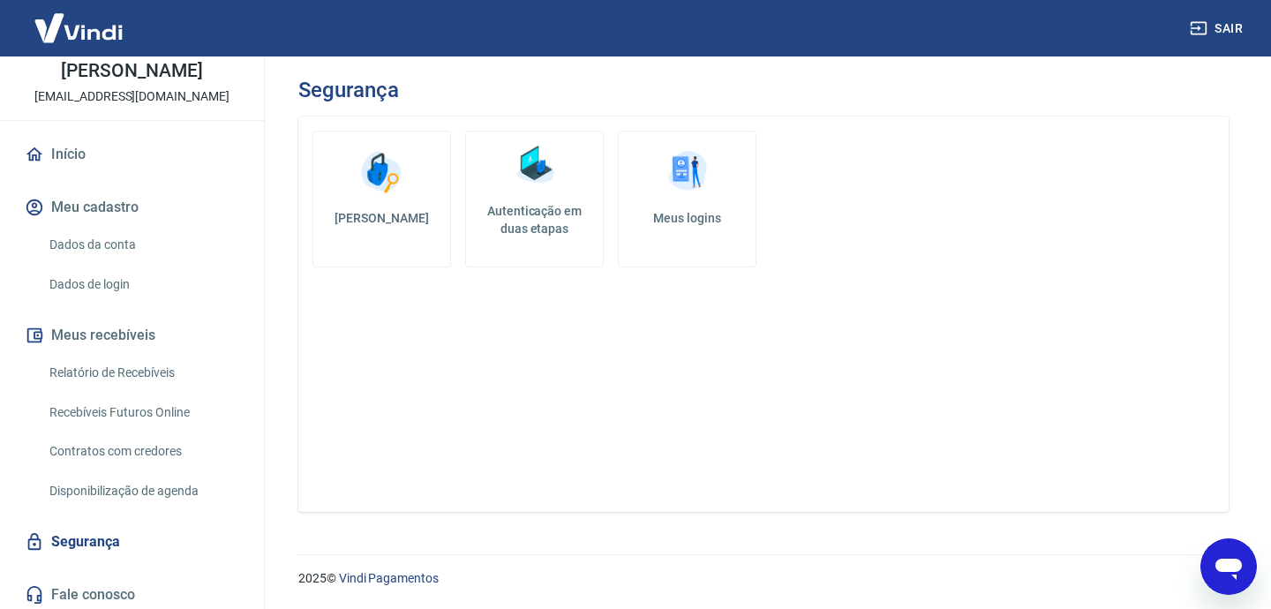
click at [332, 171] on link "[PERSON_NAME]" at bounding box center [381, 199] width 139 height 137
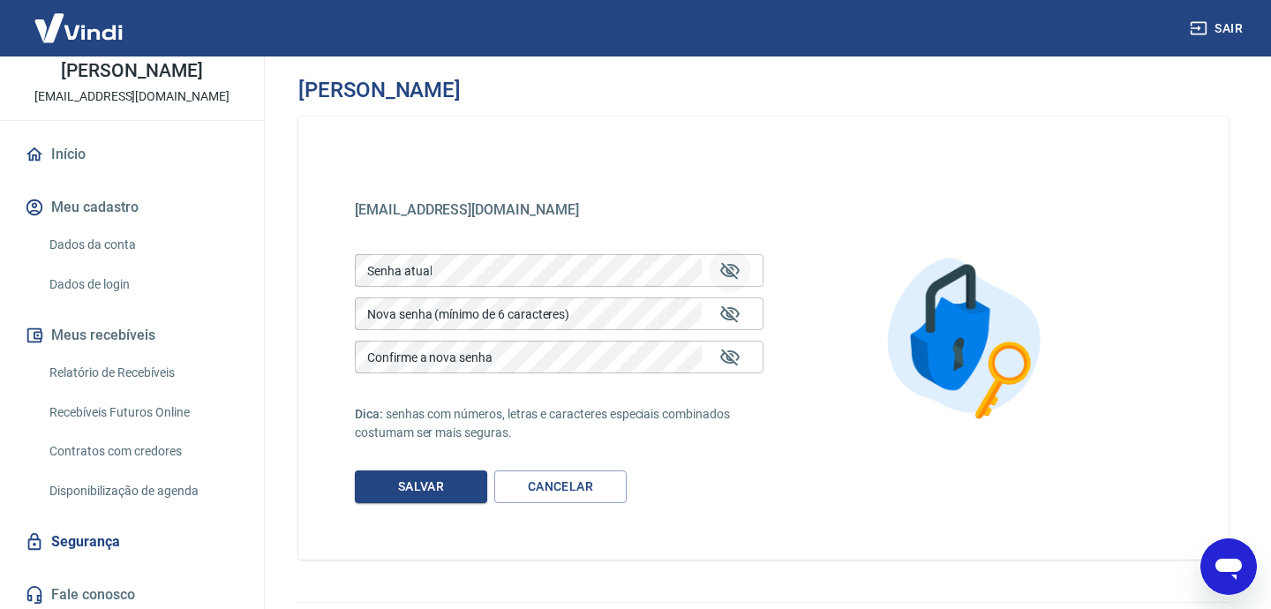
click at [737, 275] on icon "Mostrar/esconder senha" at bounding box center [729, 270] width 21 height 21
click at [732, 267] on icon "Mostrar/esconder senha" at bounding box center [729, 270] width 21 height 21
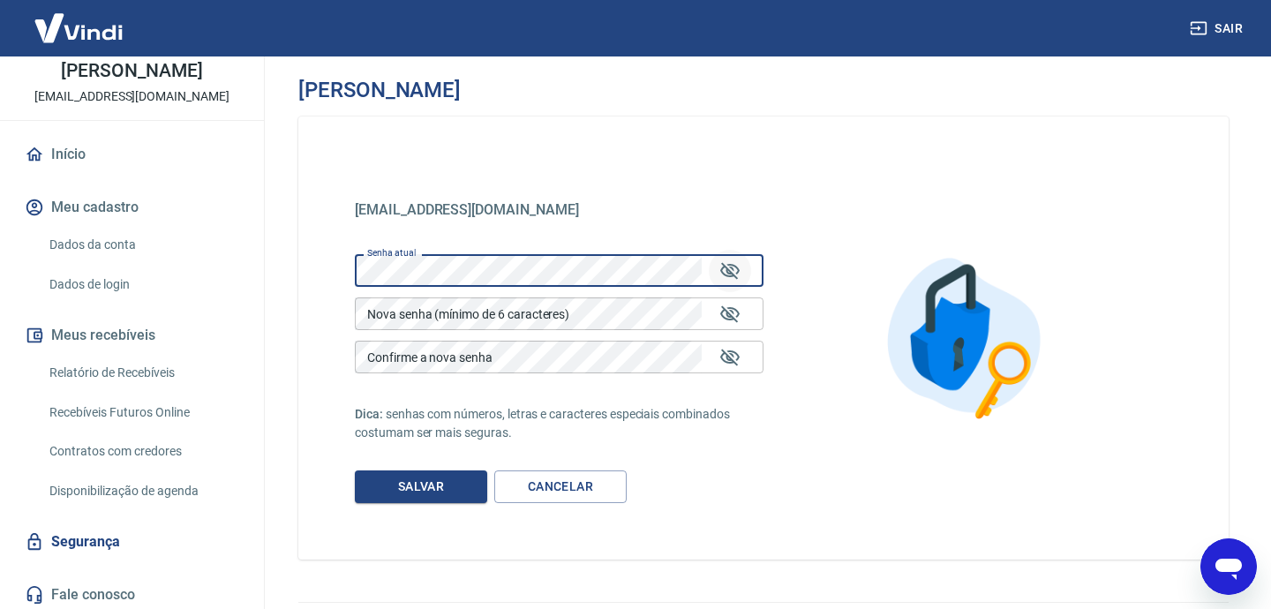
click at [727, 270] on icon "Mostrar/esconder senha" at bounding box center [729, 270] width 21 height 21
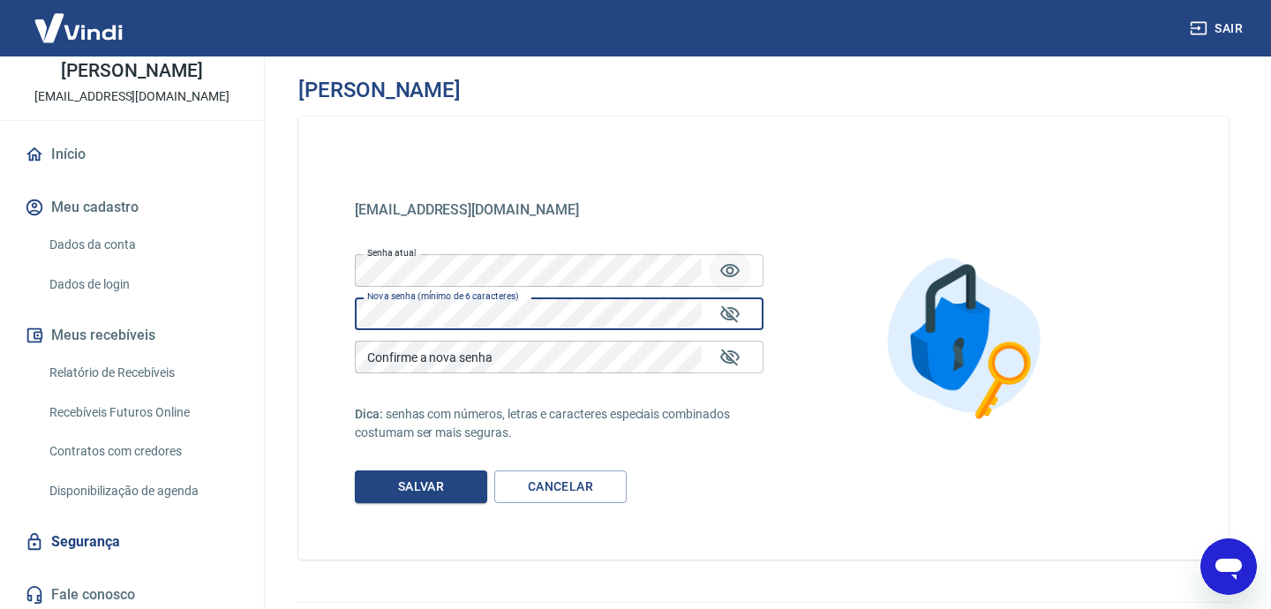
click at [402, 349] on div "Confirme a nova senha Confirme a nova senha" at bounding box center [559, 357] width 409 height 33
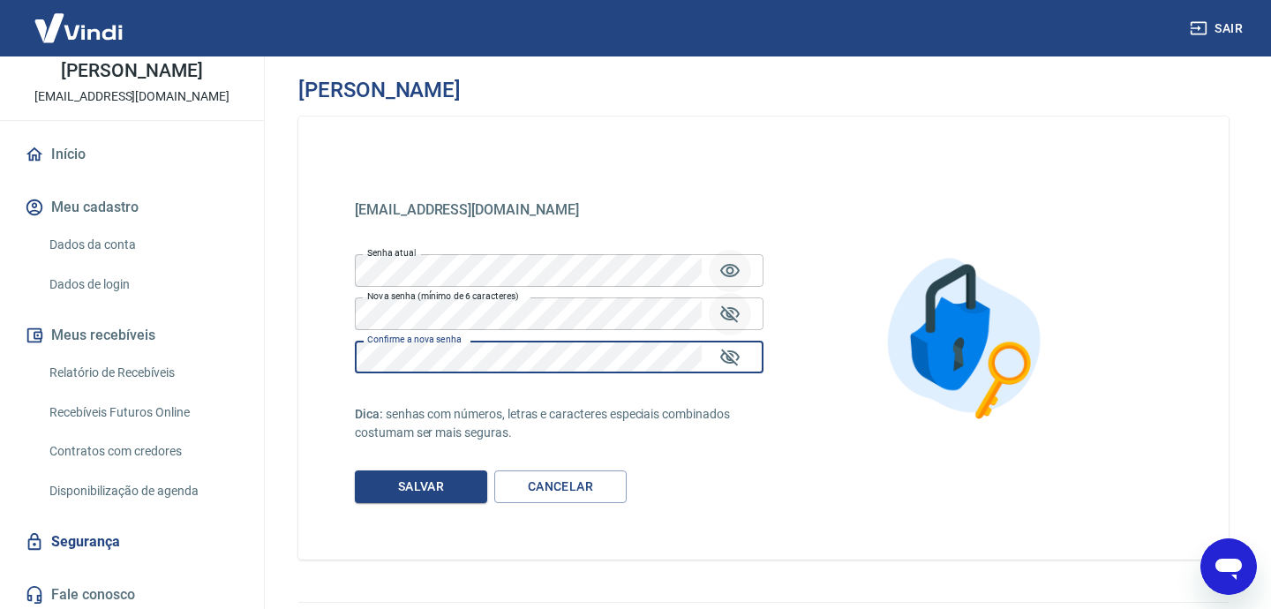
click at [731, 318] on icon "Mostrar/esconder senha" at bounding box center [729, 313] width 19 height 17
click at [732, 352] on icon "Mostrar/esconder senha" at bounding box center [729, 357] width 21 height 21
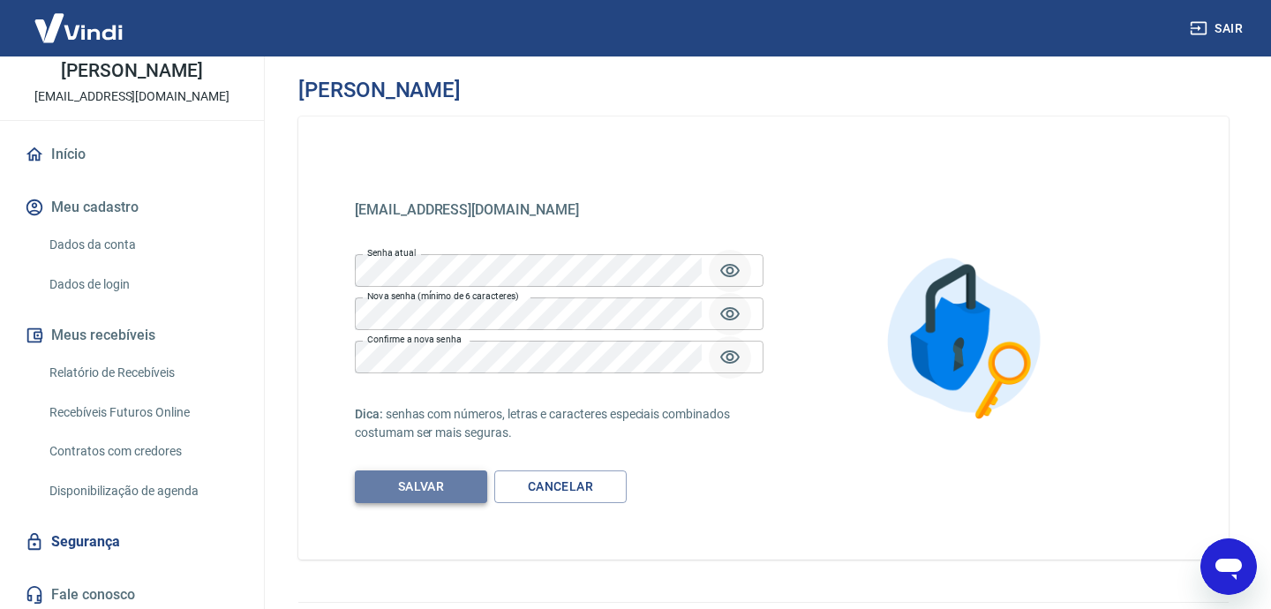
click at [409, 487] on button "Salvar" at bounding box center [421, 486] width 132 height 33
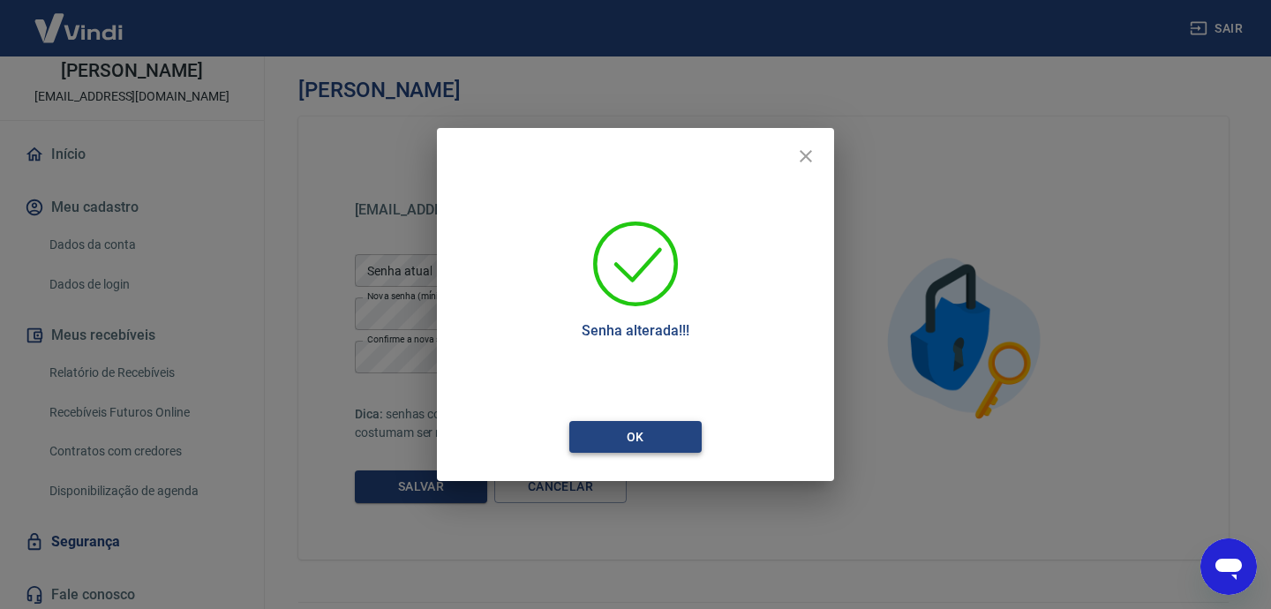
click at [640, 425] on button "Ok" at bounding box center [635, 437] width 132 height 33
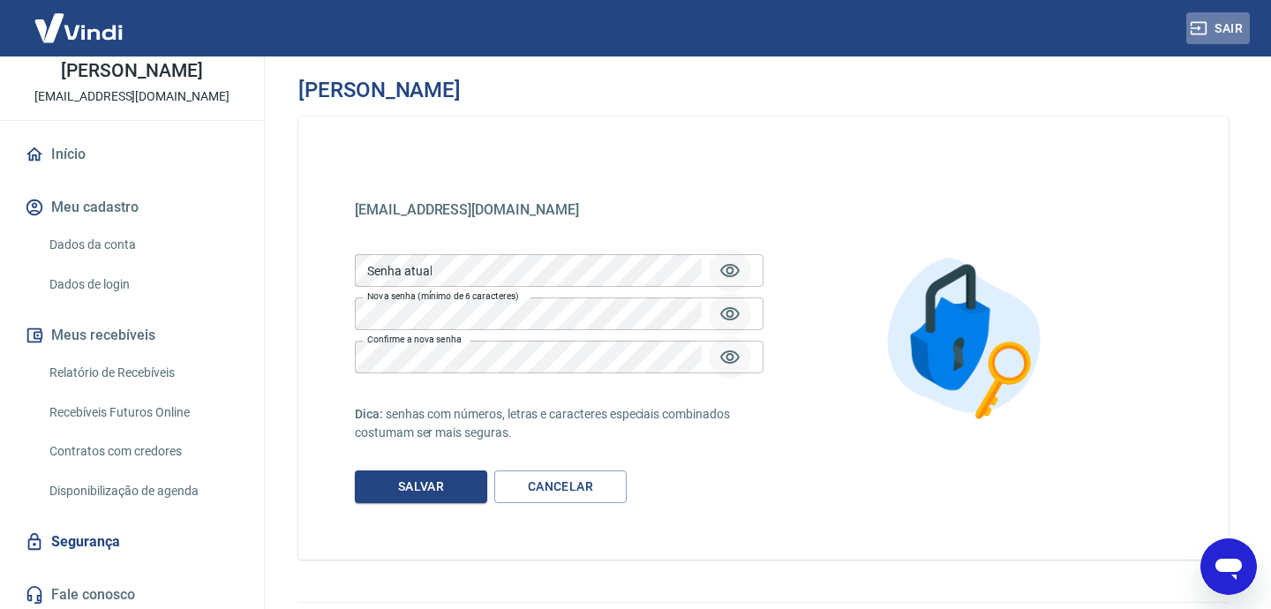
click at [1198, 21] on icon "button" at bounding box center [1199, 28] width 18 height 18
